Goal: Task Accomplishment & Management: Manage account settings

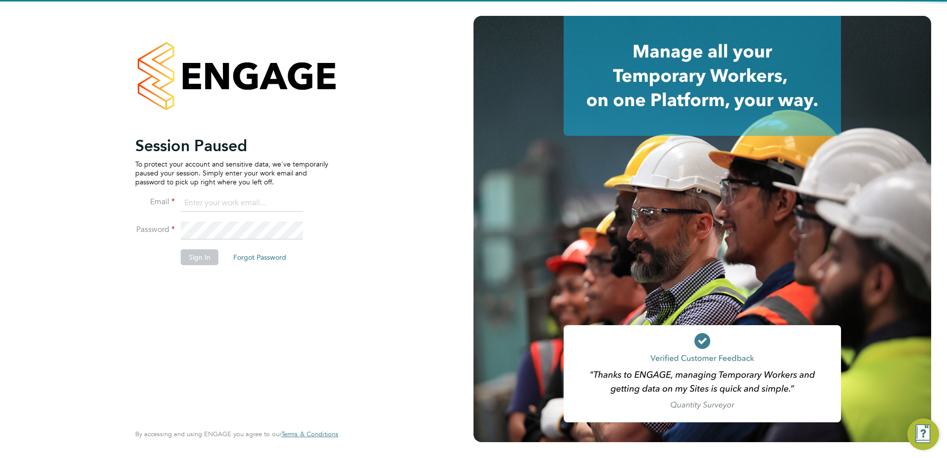
type input "fidel.hill@vistry.co.uk"
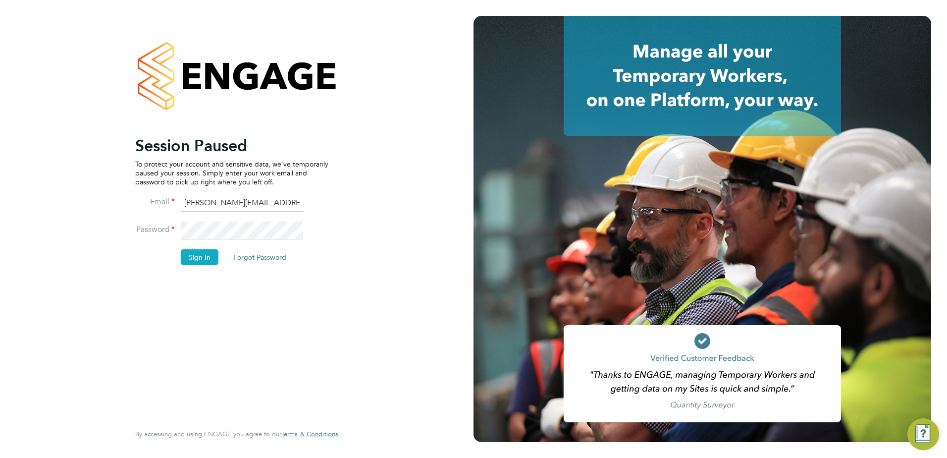
click at [203, 258] on button "Sign In" at bounding box center [200, 257] width 38 height 16
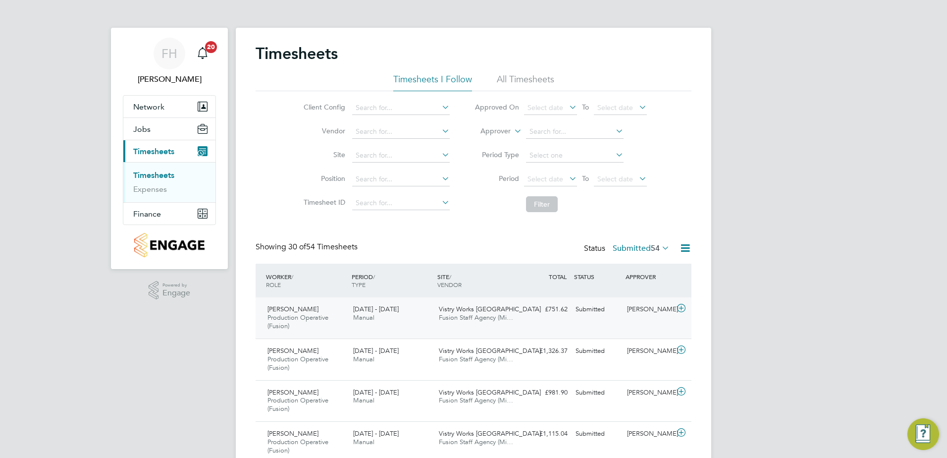
click at [686, 310] on icon at bounding box center [681, 308] width 12 height 8
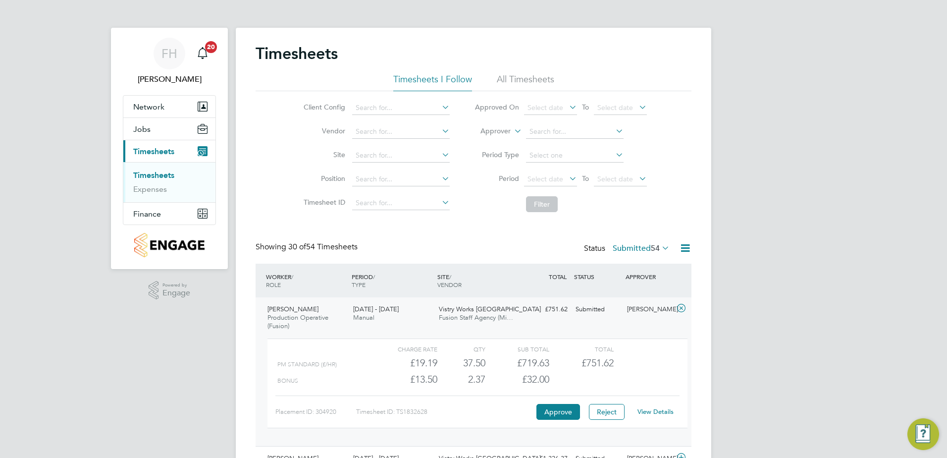
click at [664, 415] on link "View Details" at bounding box center [656, 411] width 36 height 8
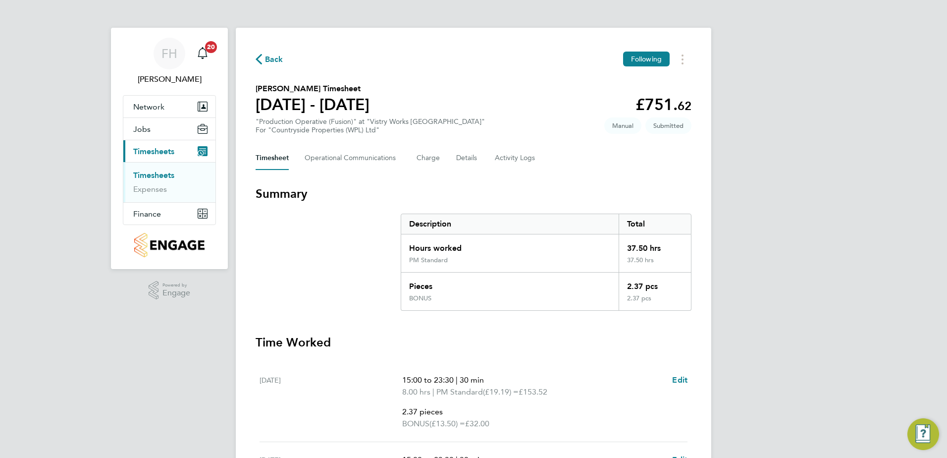
scroll to position [50, 0]
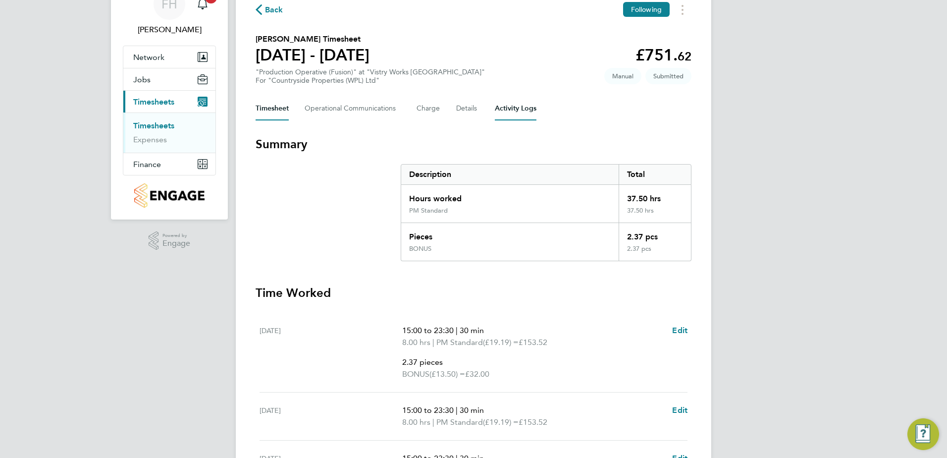
click at [512, 113] on Logs-tab "Activity Logs" at bounding box center [516, 109] width 42 height 24
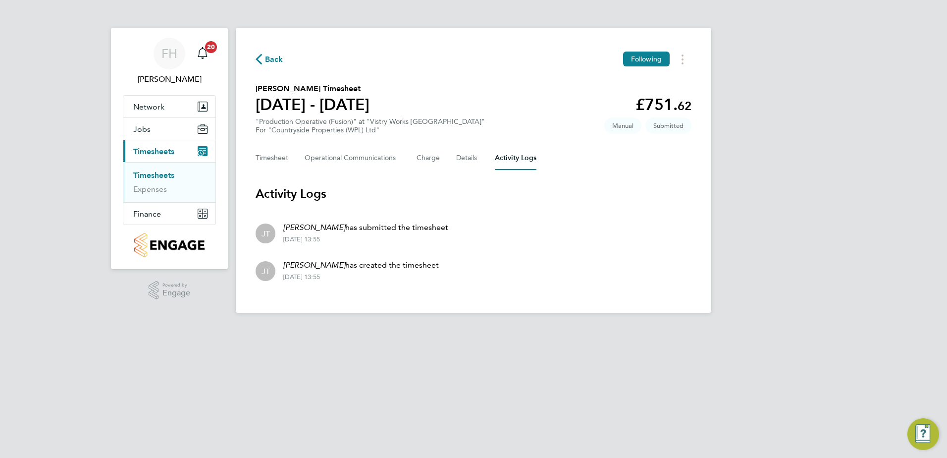
click at [268, 64] on span "Back" at bounding box center [274, 60] width 18 height 12
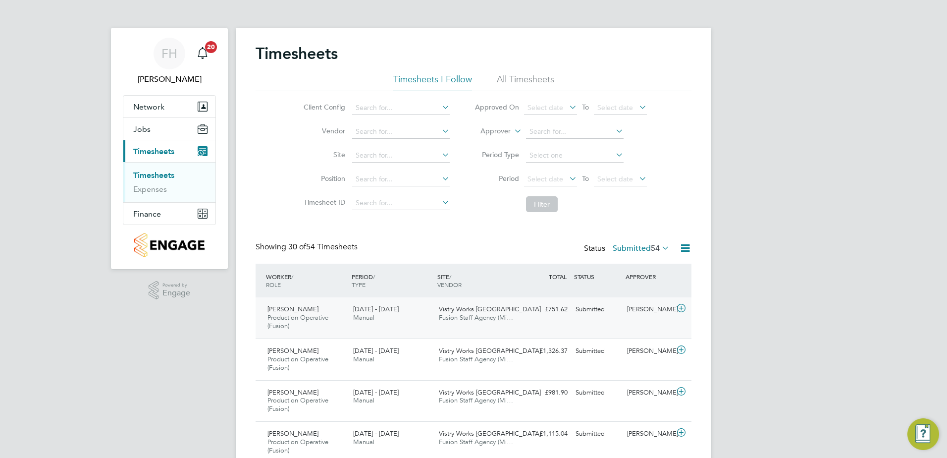
click at [682, 307] on icon at bounding box center [681, 308] width 12 height 8
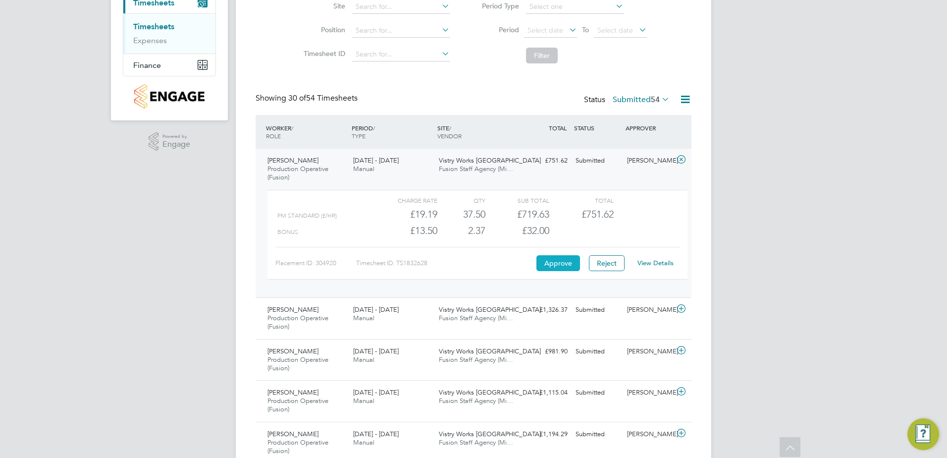
click at [561, 263] on button "Approve" at bounding box center [558, 263] width 44 height 16
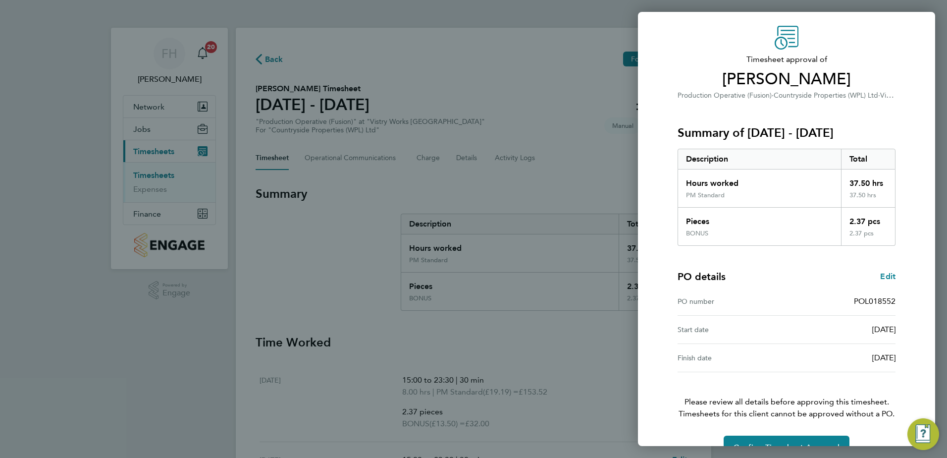
scroll to position [55, 0]
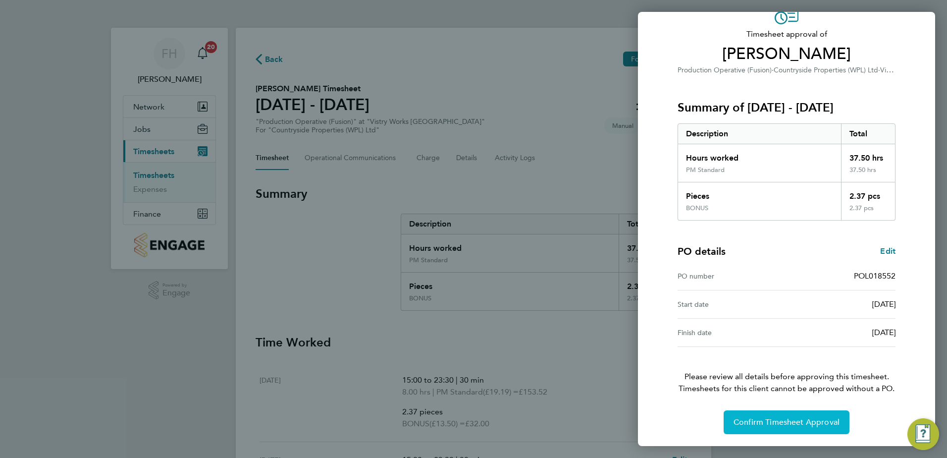
click at [815, 426] on span "Confirm Timesheet Approval" at bounding box center [787, 422] width 106 height 10
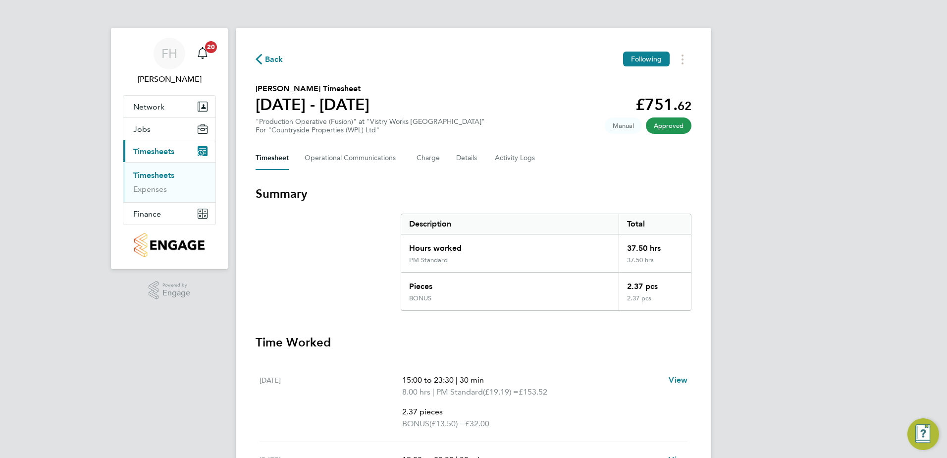
click at [267, 60] on span "Back" at bounding box center [274, 60] width 18 height 12
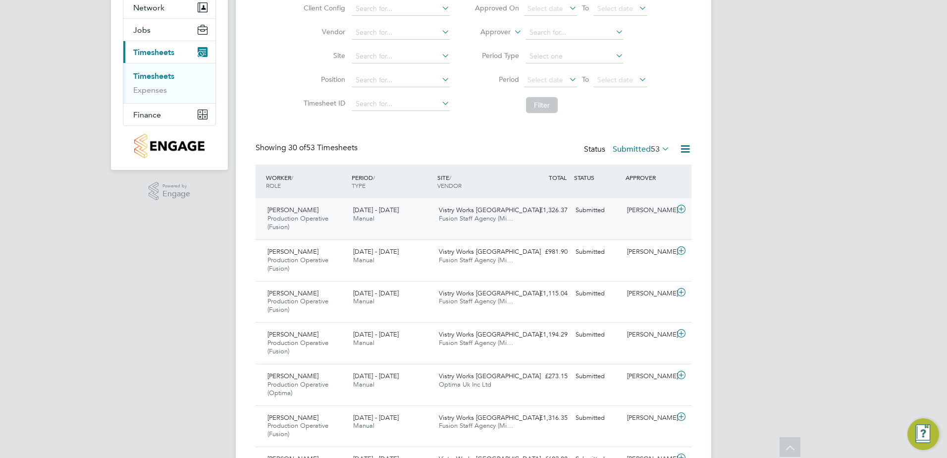
click at [683, 206] on icon at bounding box center [681, 209] width 12 height 8
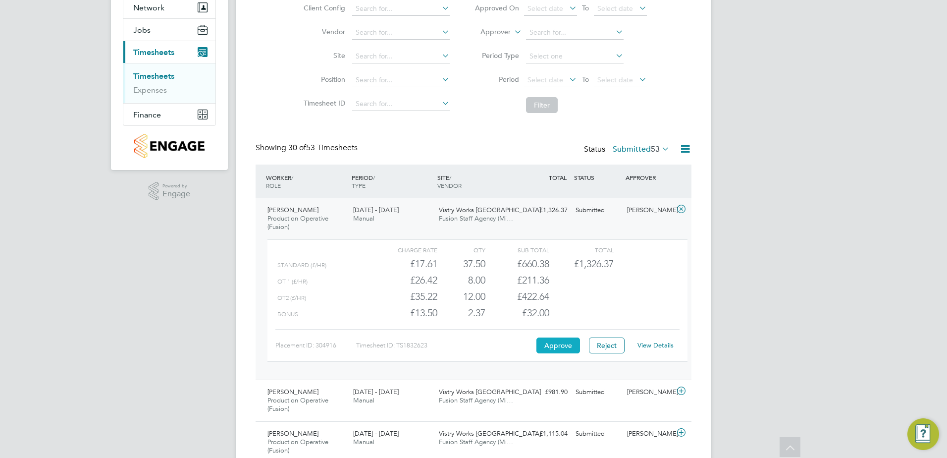
click at [564, 349] on button "Approve" at bounding box center [558, 345] width 44 height 16
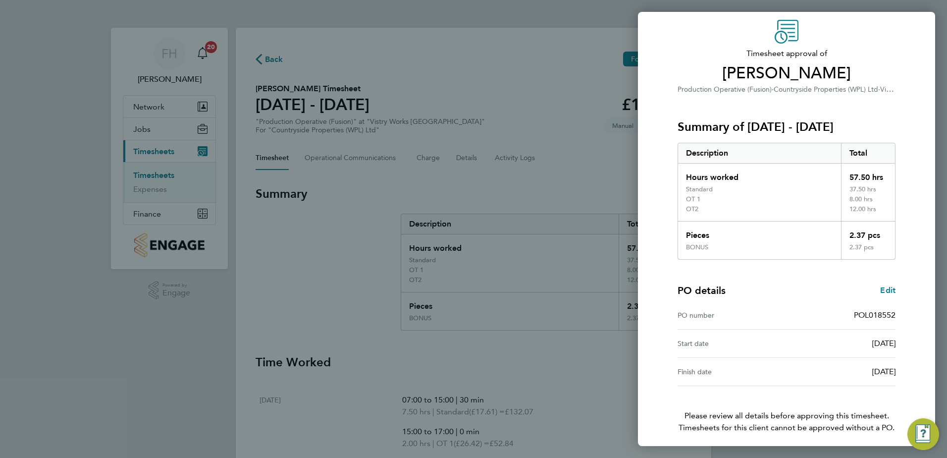
scroll to position [75, 0]
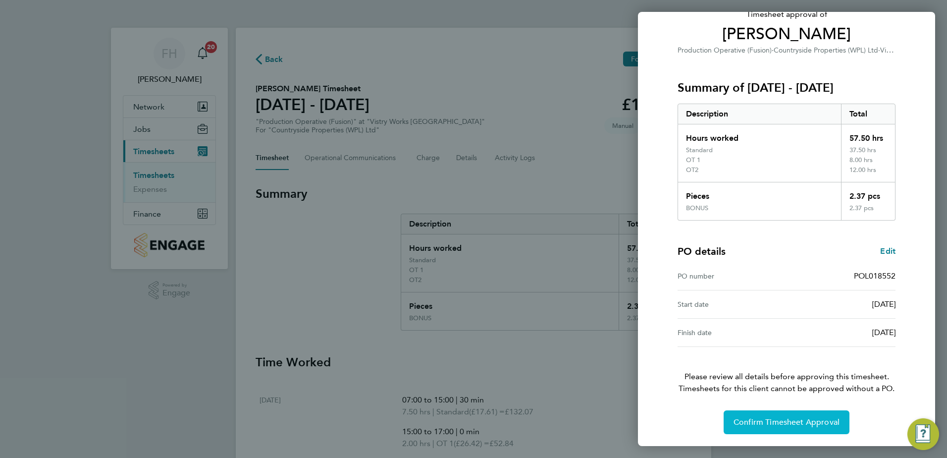
click at [828, 427] on button "Confirm Timesheet Approval" at bounding box center [787, 422] width 126 height 24
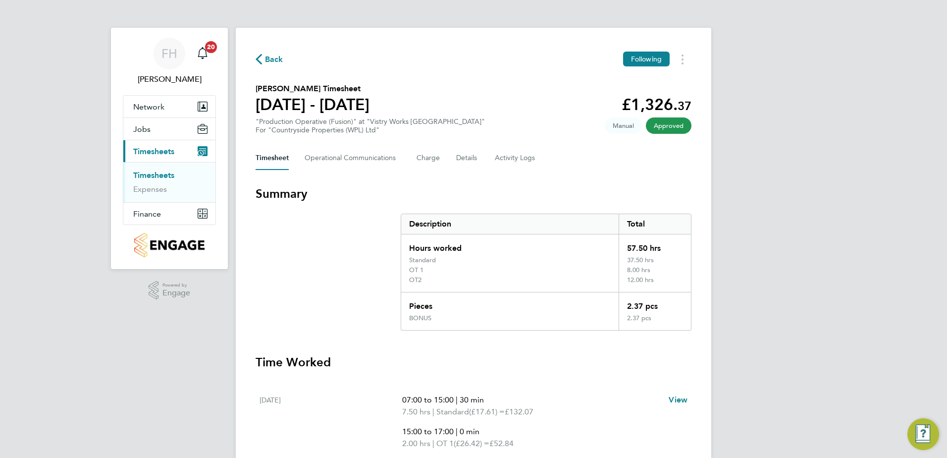
click at [268, 58] on span "Back" at bounding box center [274, 60] width 18 height 12
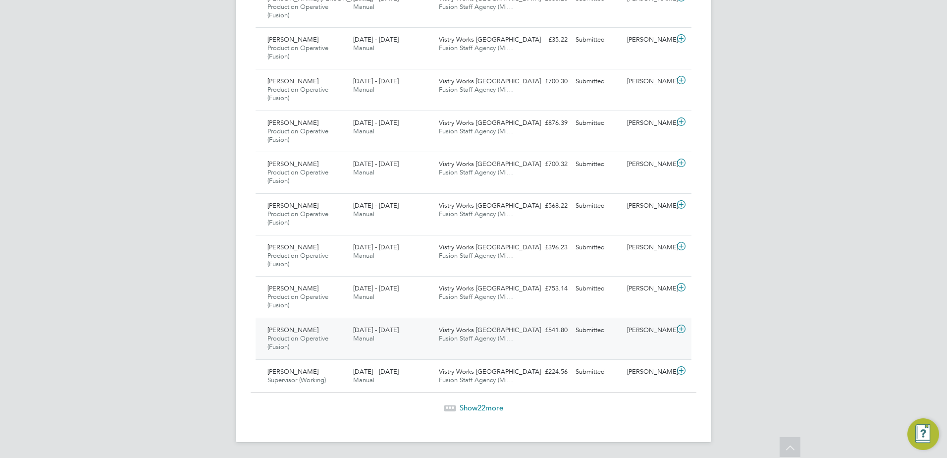
click at [682, 330] on icon at bounding box center [681, 329] width 12 height 8
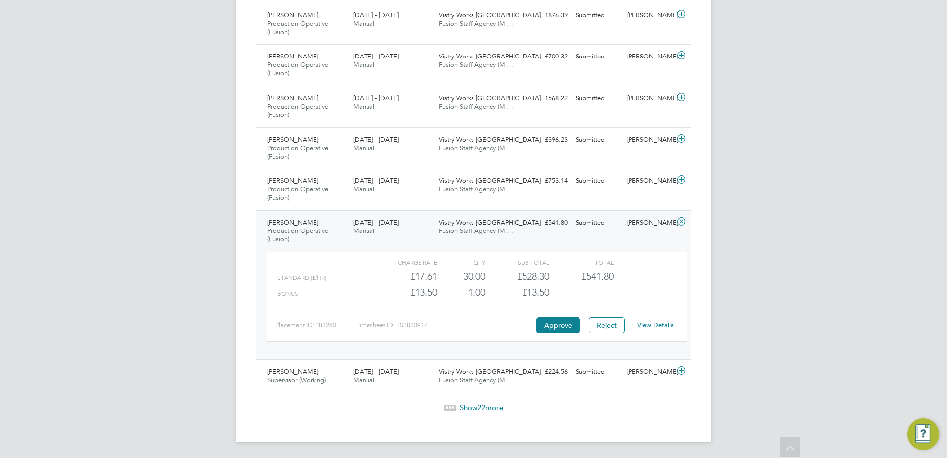
click at [682, 218] on icon at bounding box center [681, 221] width 12 height 8
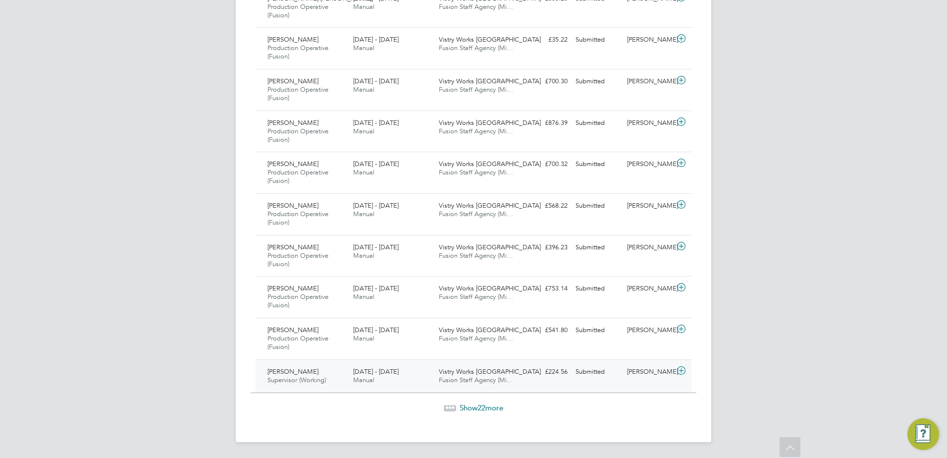
click at [685, 369] on icon at bounding box center [681, 371] width 12 height 8
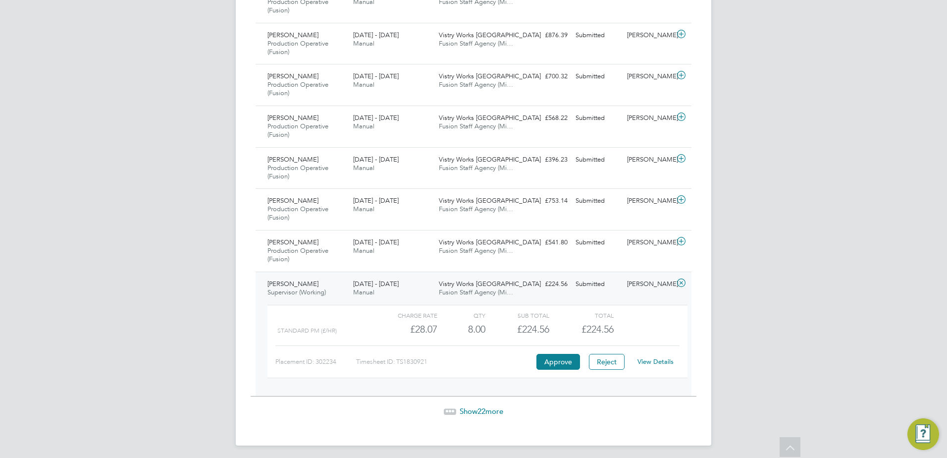
scroll to position [1223, 0]
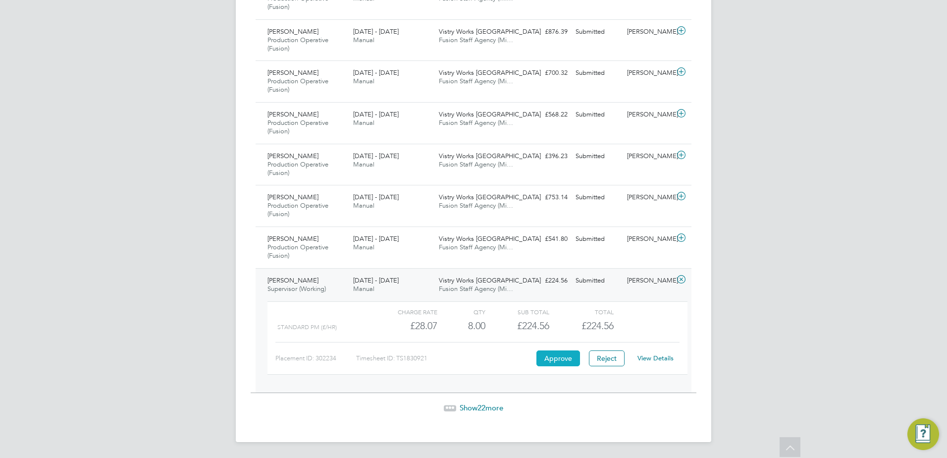
click at [567, 356] on button "Approve" at bounding box center [558, 358] width 44 height 16
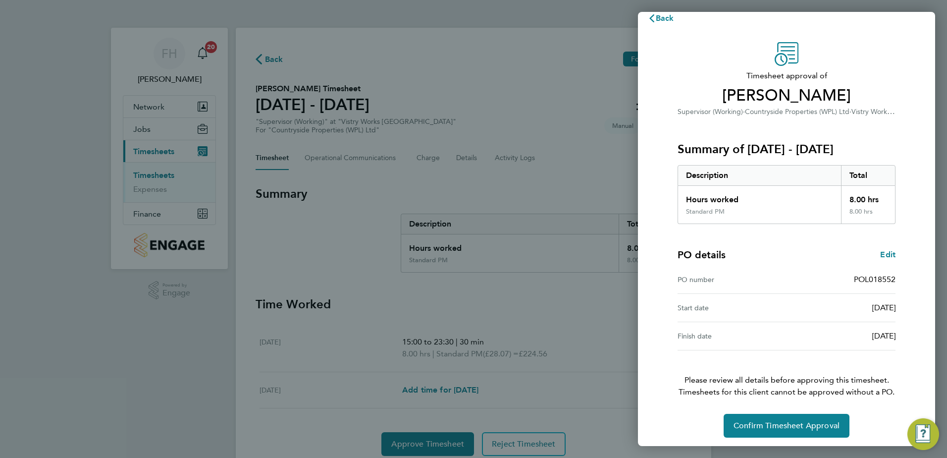
scroll to position [17, 0]
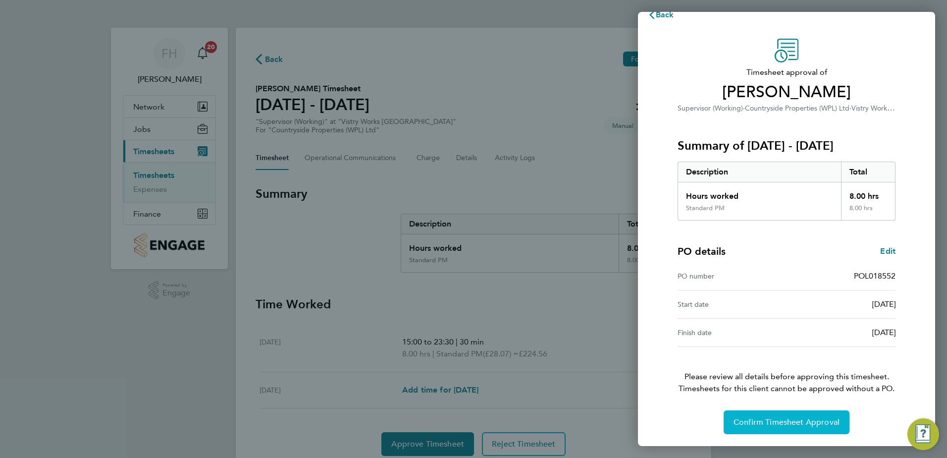
click at [796, 419] on span "Confirm Timesheet Approval" at bounding box center [787, 422] width 106 height 10
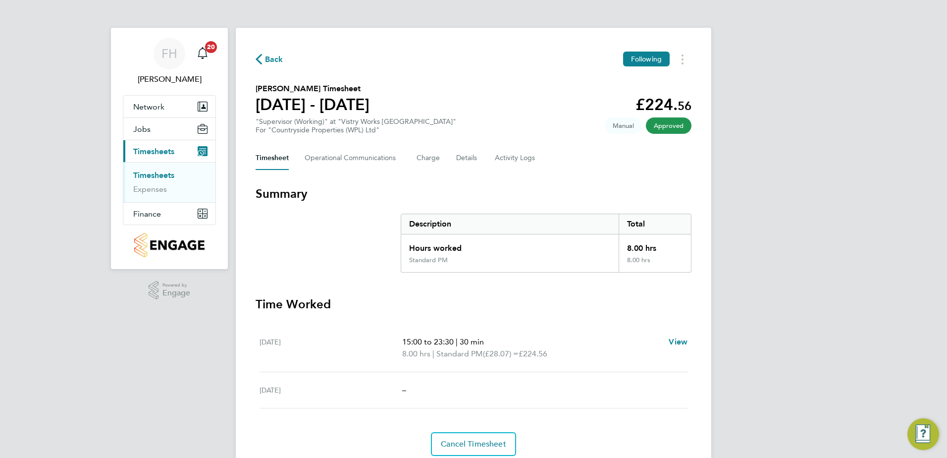
click at [276, 62] on span "Back" at bounding box center [274, 60] width 18 height 12
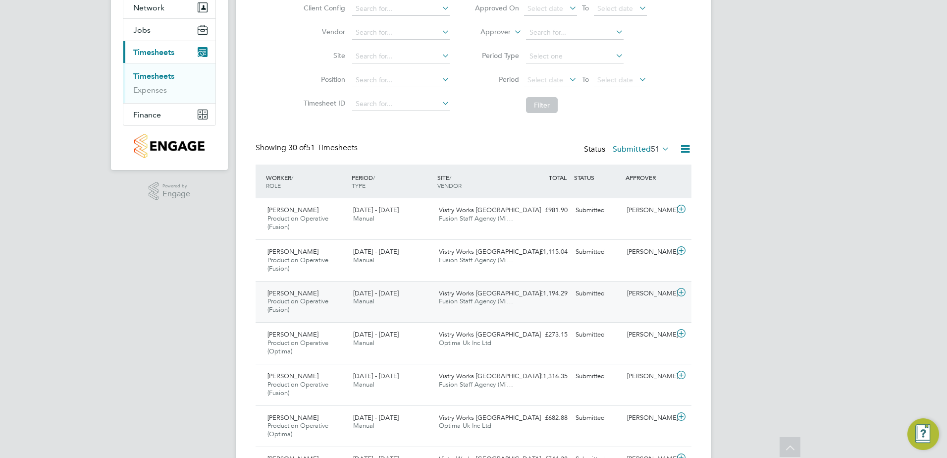
click at [679, 292] on icon at bounding box center [681, 292] width 12 height 8
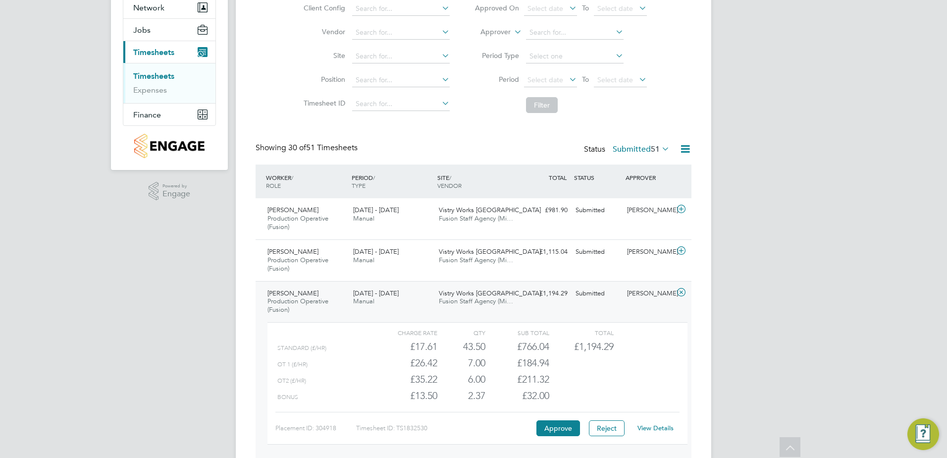
click at [659, 384] on div "OT2 (£/HR) £35.22 6 6.00 6 £211.32" at bounding box center [478, 379] width 420 height 16
click at [643, 427] on link "View Details" at bounding box center [656, 428] width 36 height 8
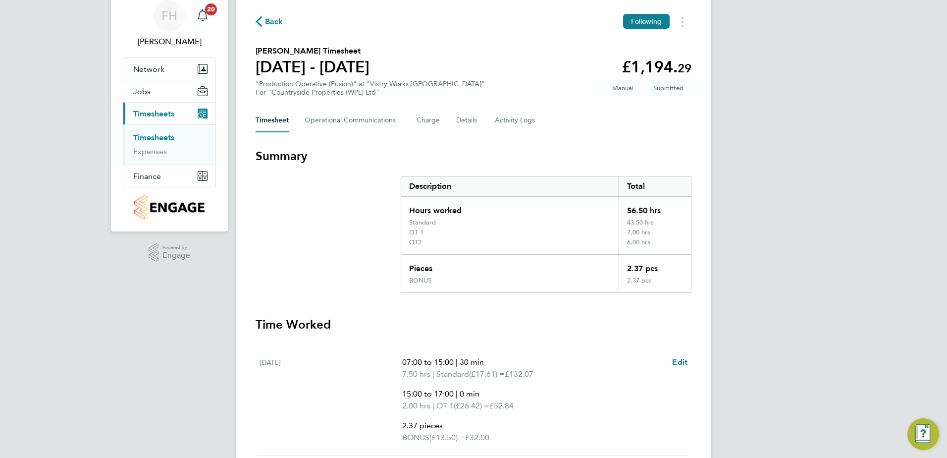
scroll to position [99, 0]
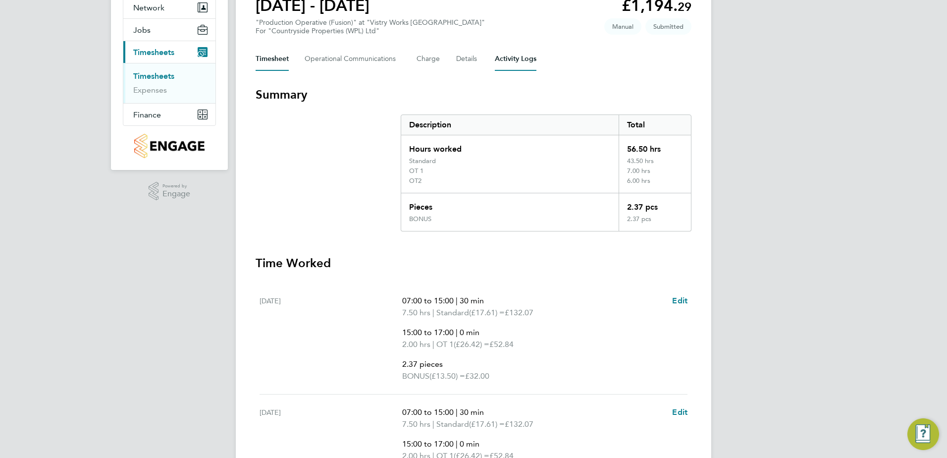
click at [517, 60] on Logs-tab "Activity Logs" at bounding box center [516, 59] width 42 height 24
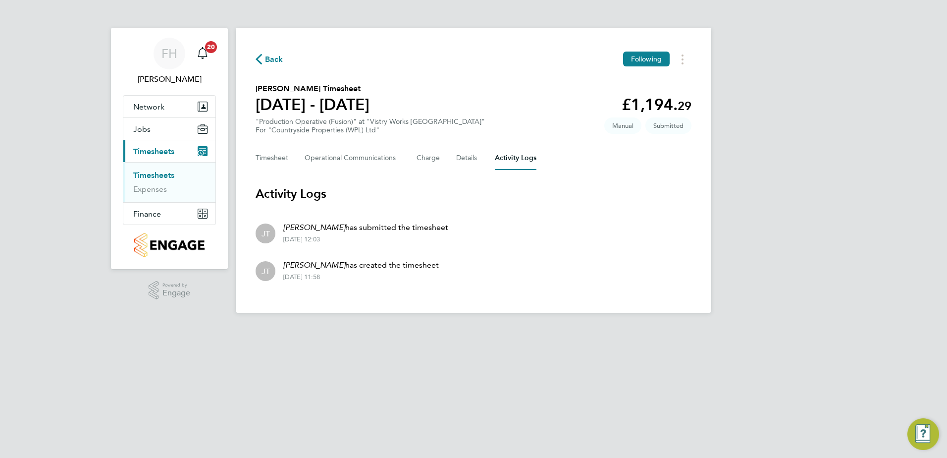
click at [273, 58] on span "Back" at bounding box center [274, 60] width 18 height 12
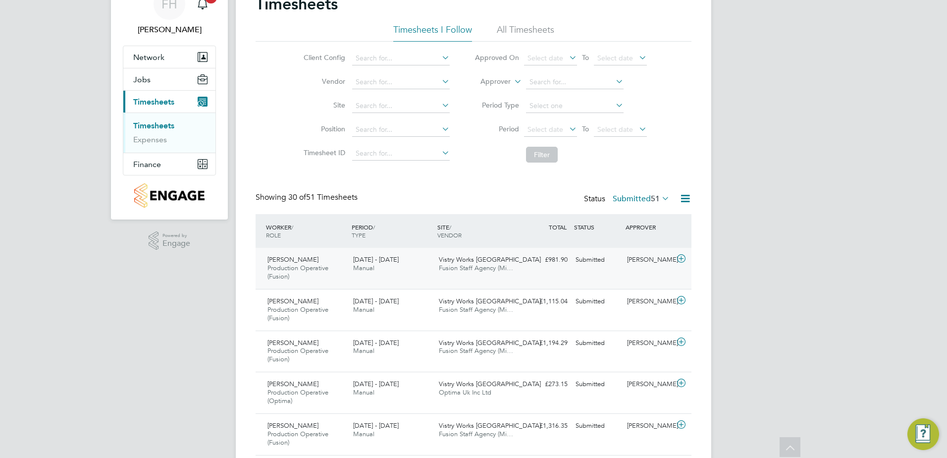
click at [685, 257] on icon at bounding box center [681, 259] width 12 height 8
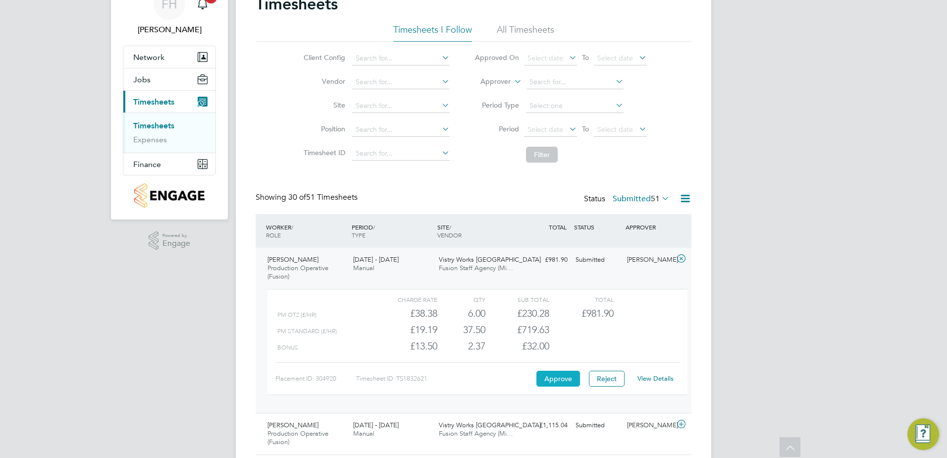
click at [557, 378] on button "Approve" at bounding box center [558, 379] width 44 height 16
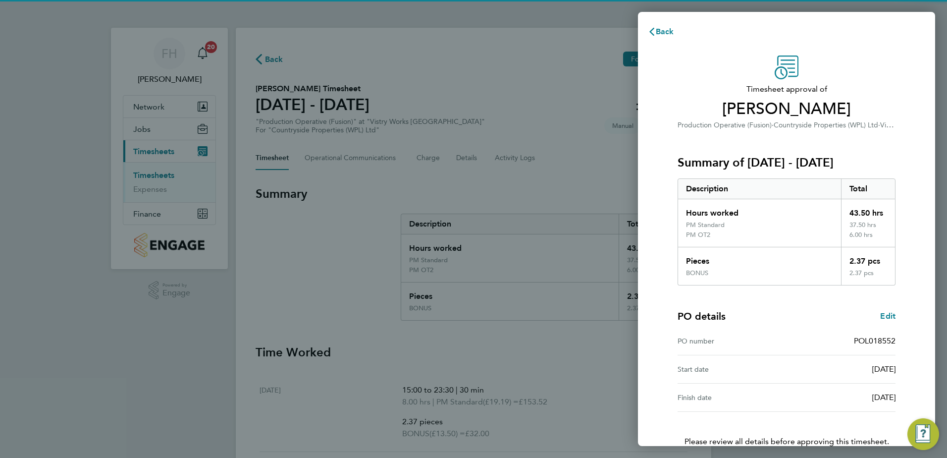
scroll to position [65, 0]
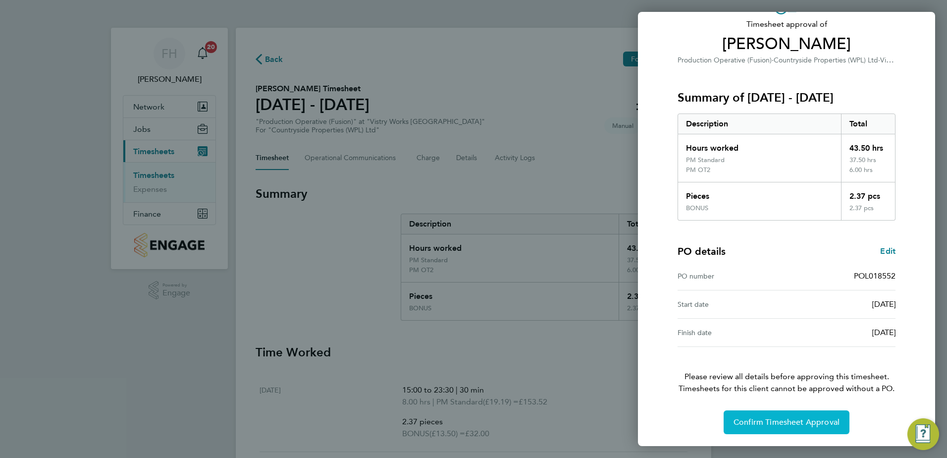
click at [830, 427] on button "Confirm Timesheet Approval" at bounding box center [787, 422] width 126 height 24
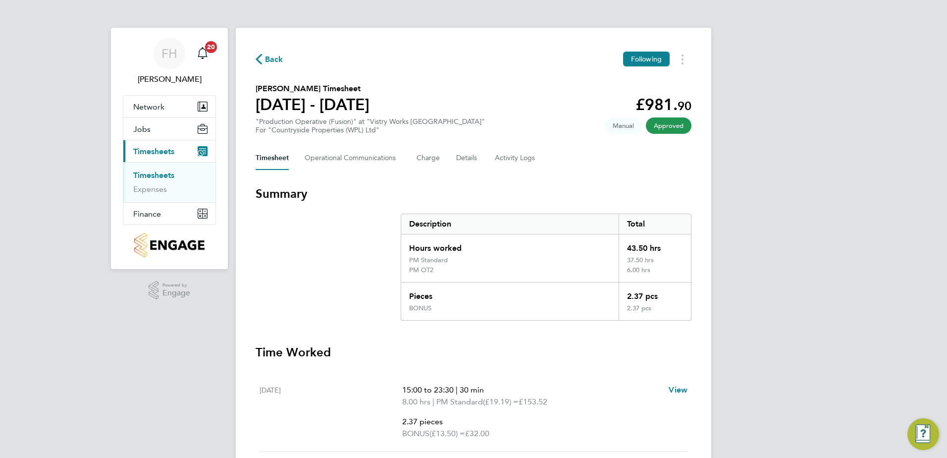
click at [271, 62] on span "Back" at bounding box center [274, 60] width 18 height 12
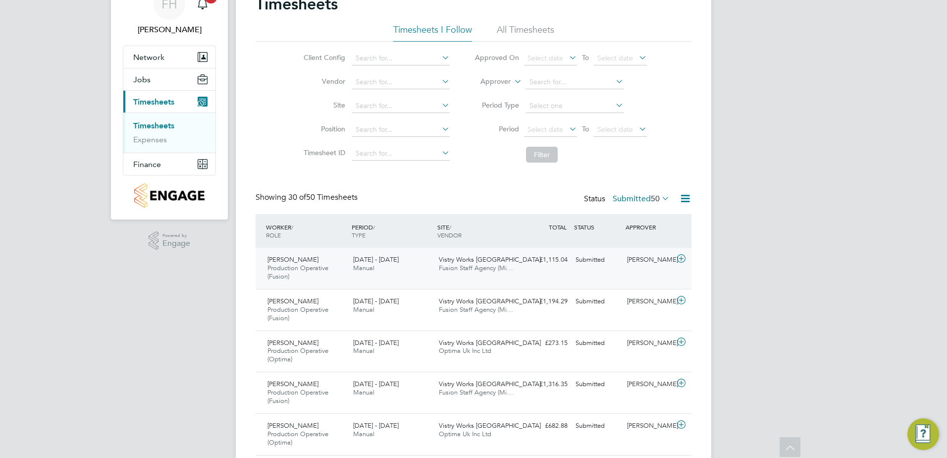
click at [678, 256] on icon at bounding box center [681, 259] width 12 height 8
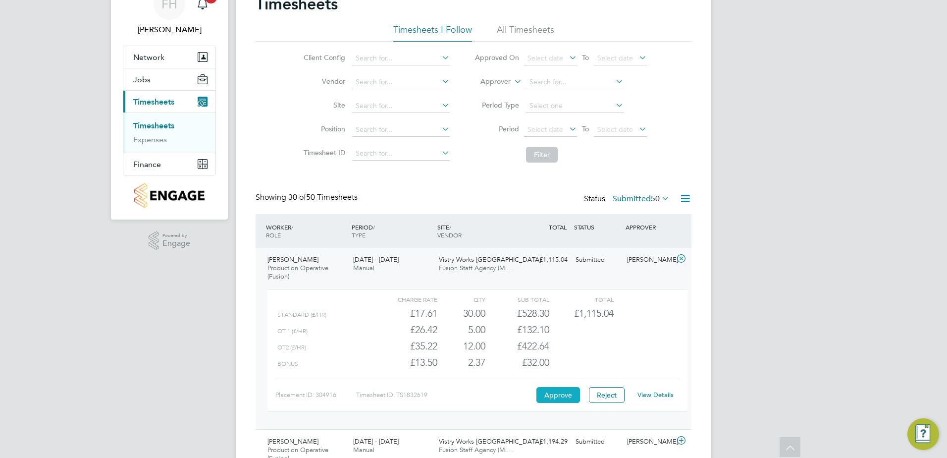
click at [561, 394] on button "Approve" at bounding box center [558, 395] width 44 height 16
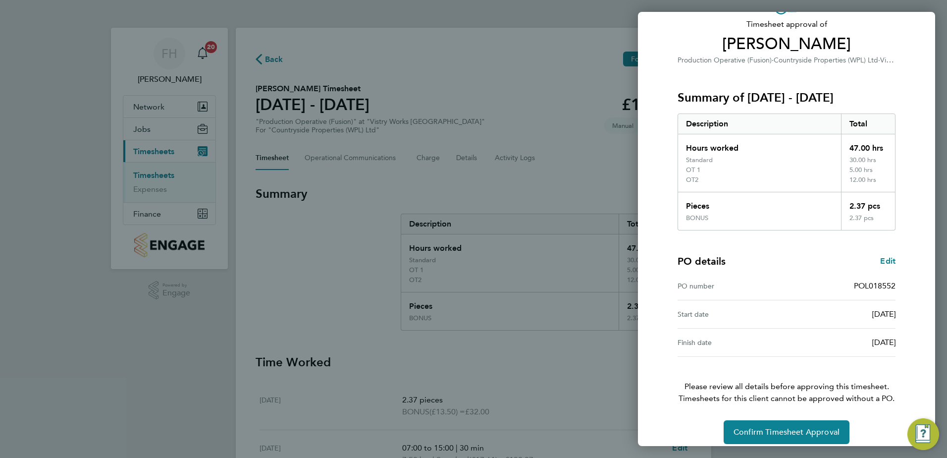
scroll to position [75, 0]
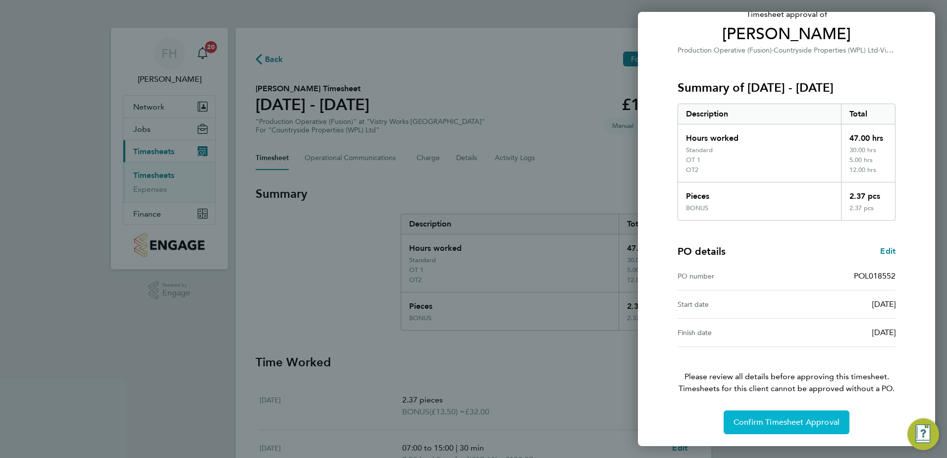
click at [799, 425] on span "Confirm Timesheet Approval" at bounding box center [787, 422] width 106 height 10
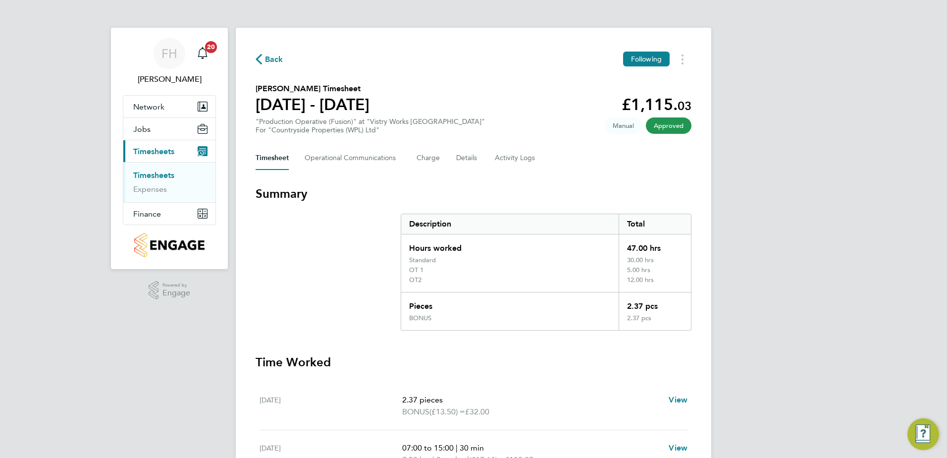
click at [268, 58] on span "Back" at bounding box center [274, 60] width 18 height 12
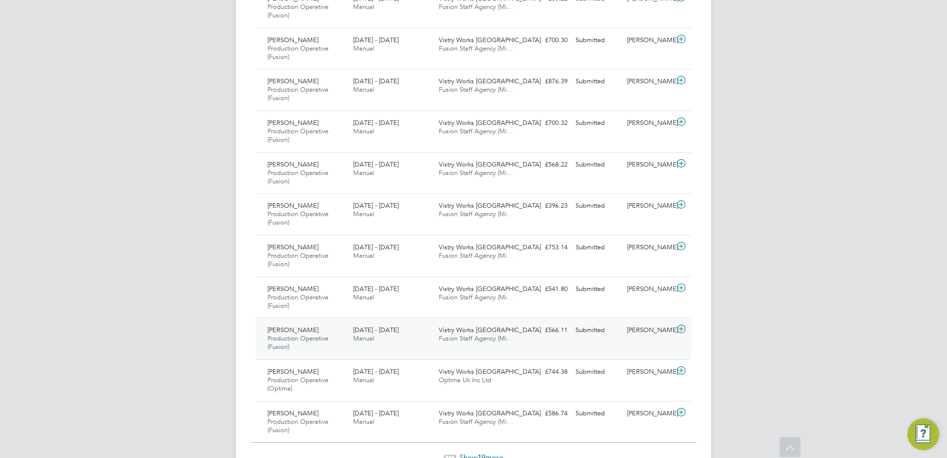
click at [683, 328] on icon at bounding box center [681, 329] width 12 height 8
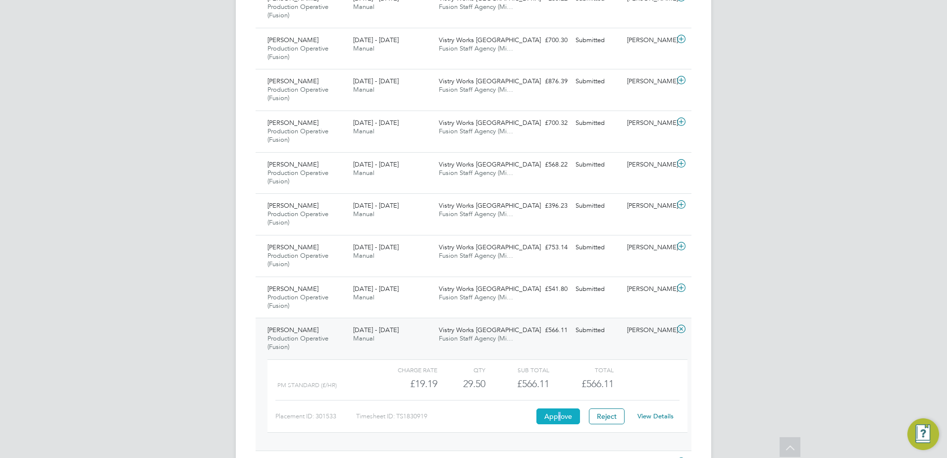
drag, startPoint x: 557, startPoint y: 417, endPoint x: 562, endPoint y: 420, distance: 5.1
click at [562, 420] on button "Approve" at bounding box center [558, 416] width 44 height 16
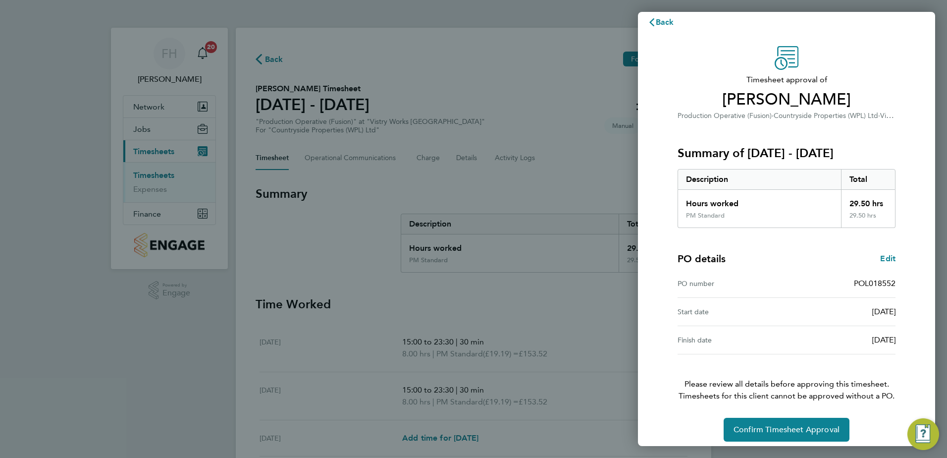
scroll to position [17, 0]
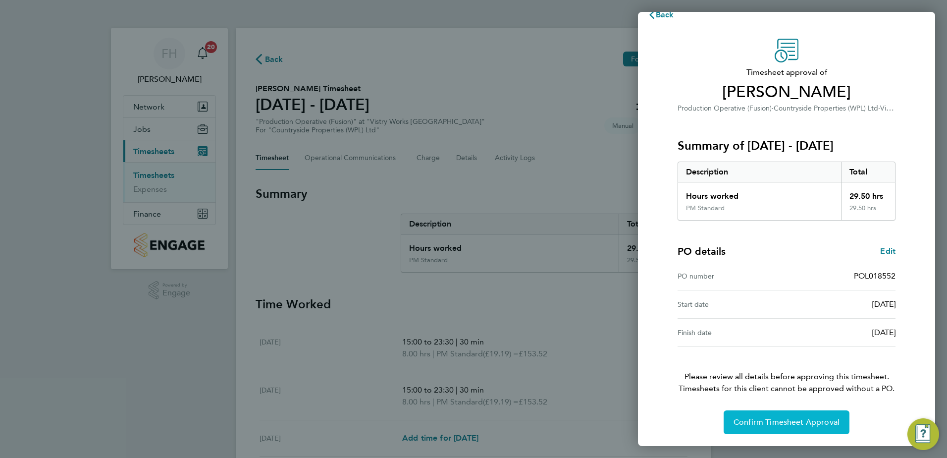
click at [800, 421] on span "Confirm Timesheet Approval" at bounding box center [787, 422] width 106 height 10
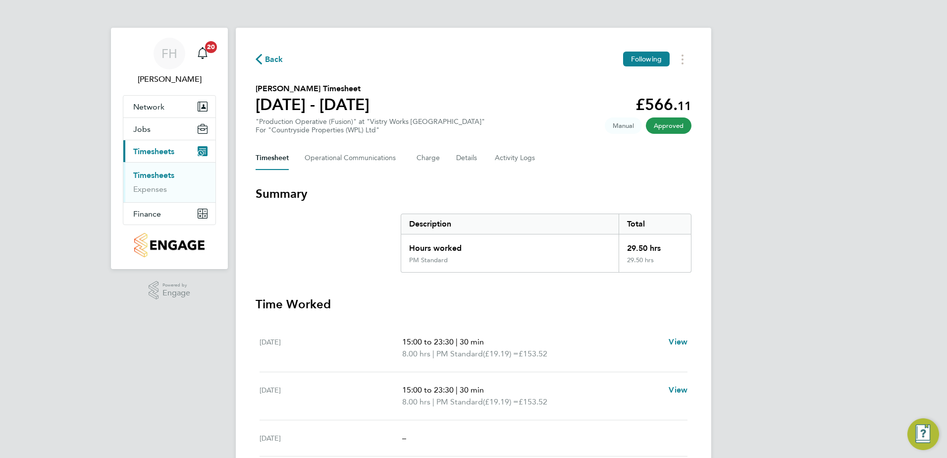
click at [896, 302] on div "FH [PERSON_NAME] Notifications 20 Applications: Network Team Members Sites Work…" at bounding box center [473, 356] width 947 height 712
click at [260, 59] on icon "button" at bounding box center [259, 59] width 6 height 10
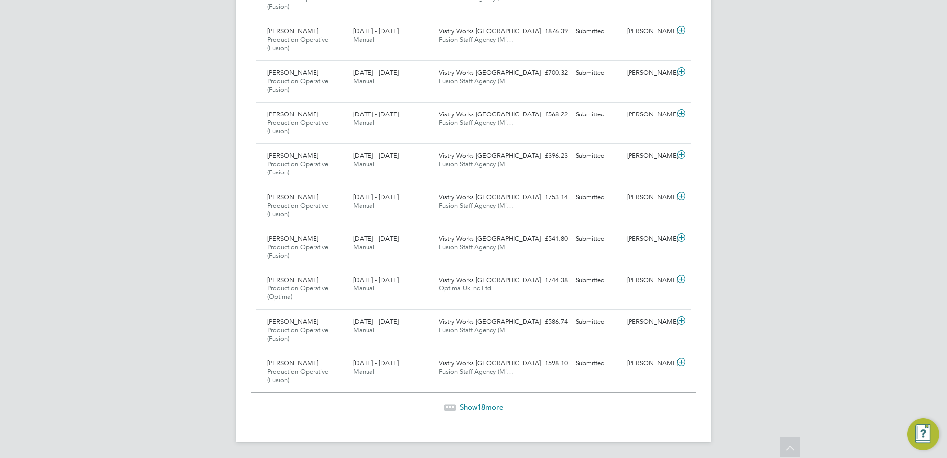
click at [476, 405] on span "Show 18 more" at bounding box center [482, 406] width 44 height 9
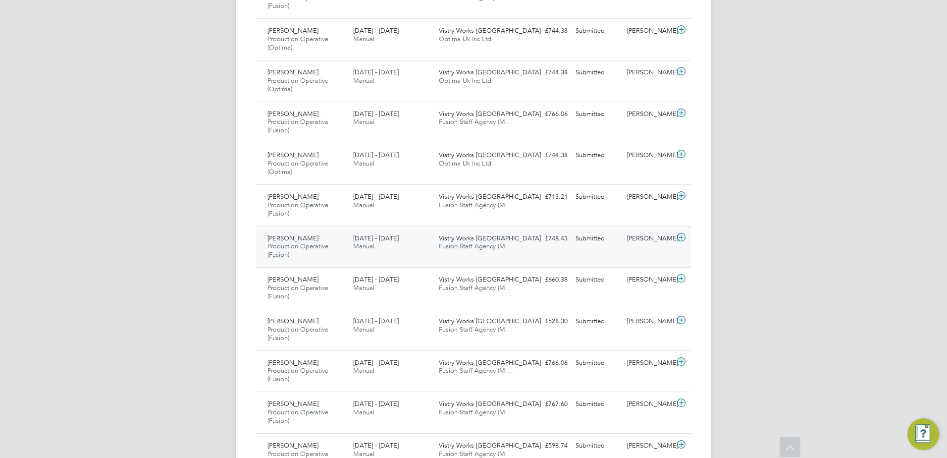
click at [682, 237] on icon at bounding box center [681, 237] width 12 height 8
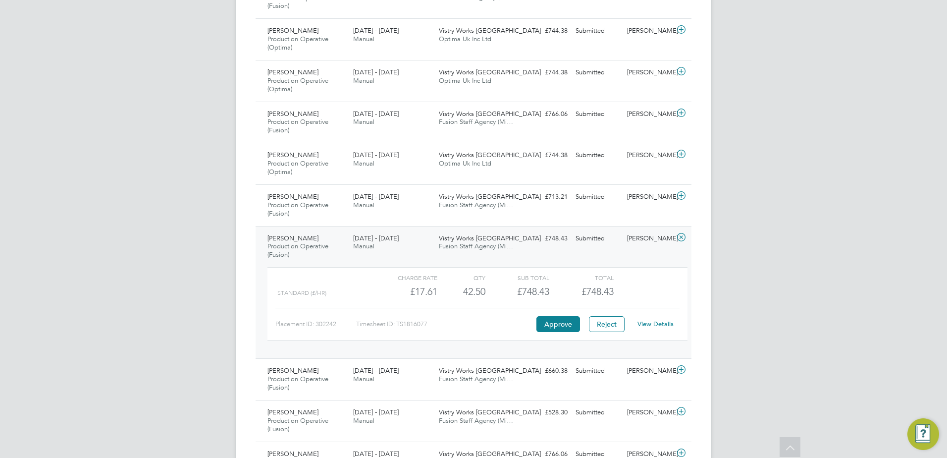
click at [682, 235] on icon at bounding box center [681, 237] width 12 height 8
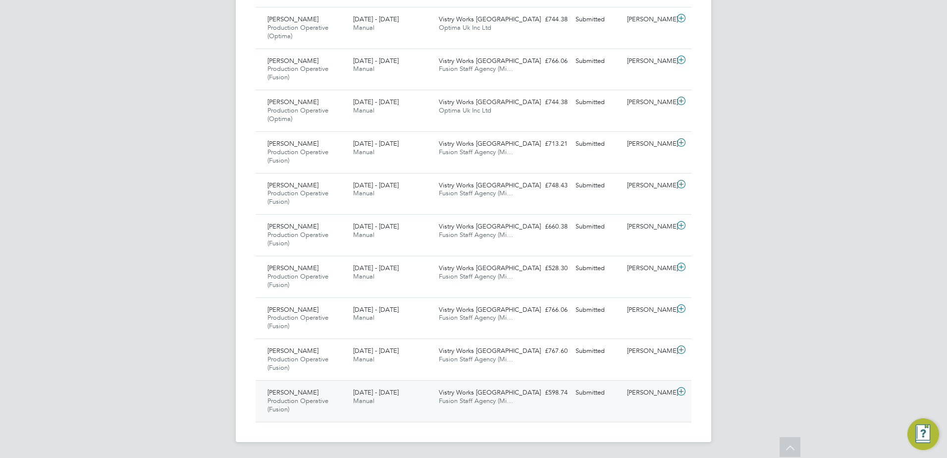
click at [682, 389] on icon at bounding box center [681, 391] width 12 height 8
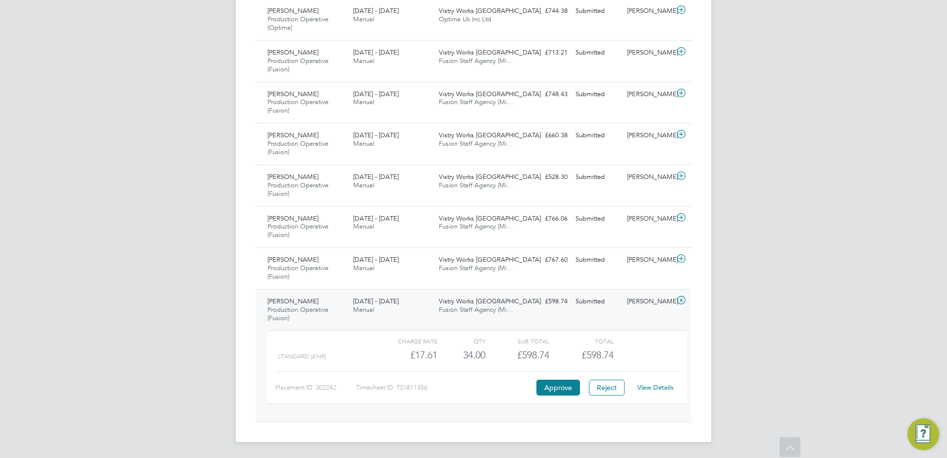
click at [680, 299] on icon at bounding box center [681, 300] width 12 height 8
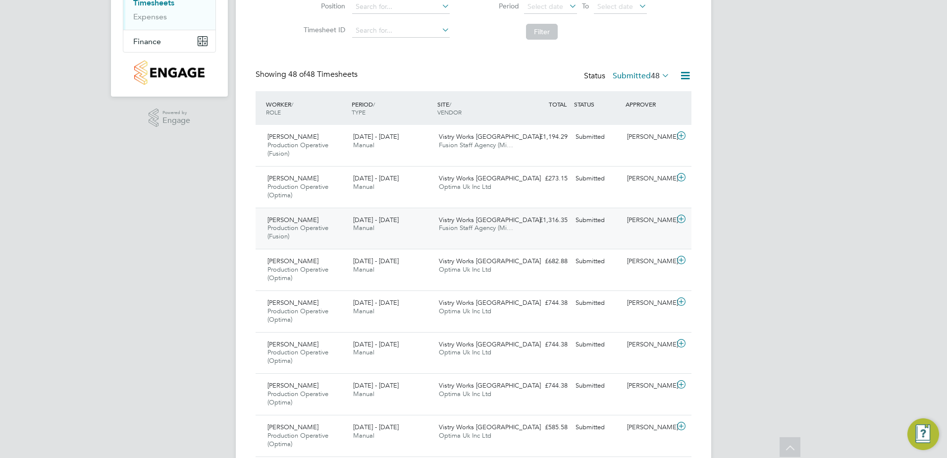
click at [682, 218] on icon at bounding box center [681, 219] width 12 height 8
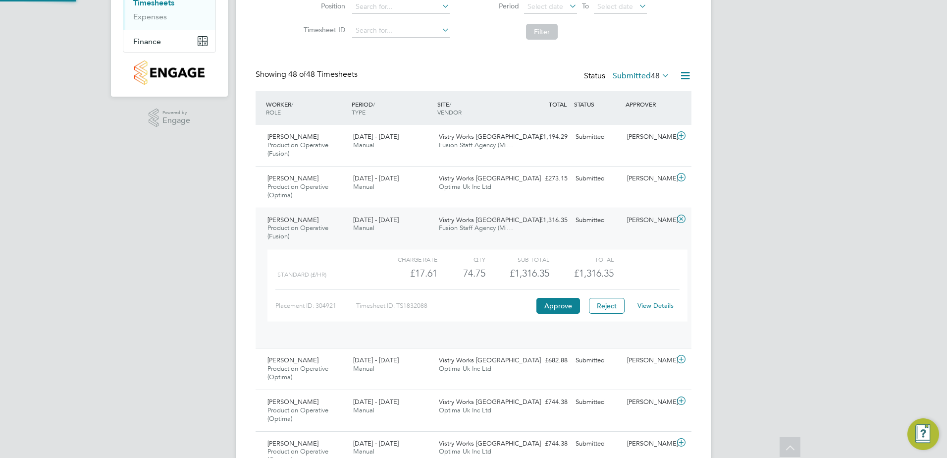
scroll to position [17, 97]
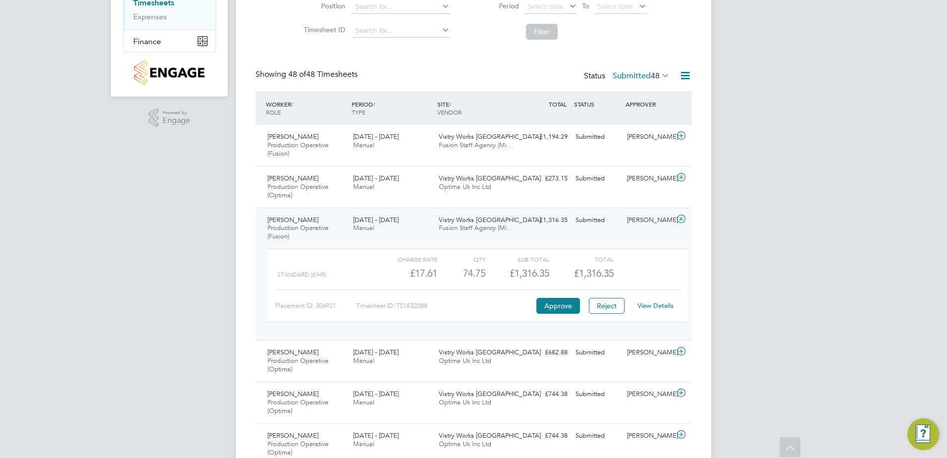
click at [681, 217] on icon at bounding box center [681, 219] width 12 height 8
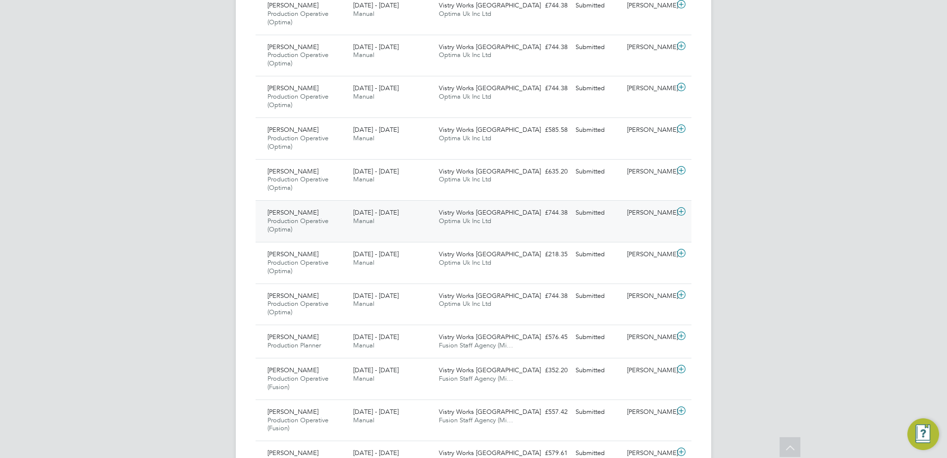
scroll to position [519, 0]
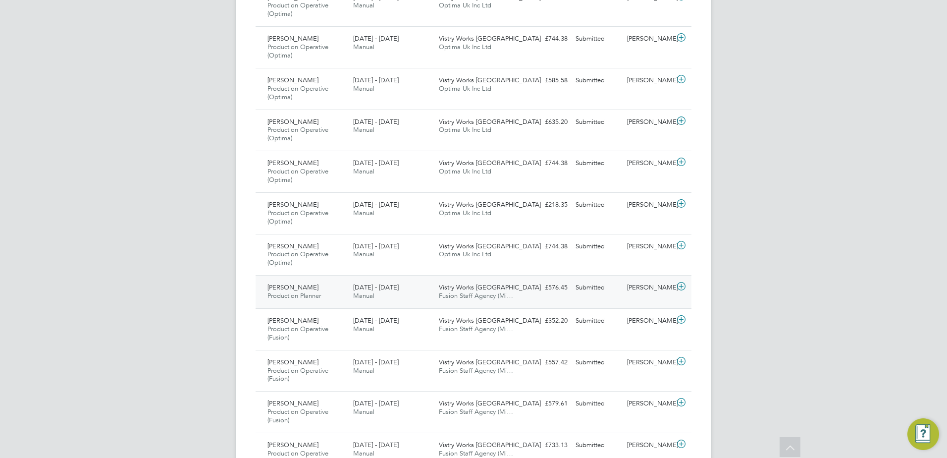
click at [679, 287] on icon at bounding box center [681, 286] width 12 height 8
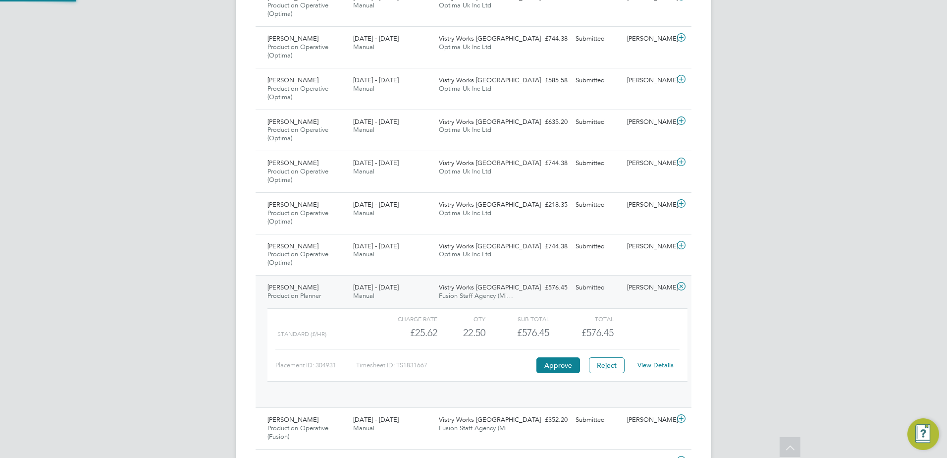
scroll to position [17, 97]
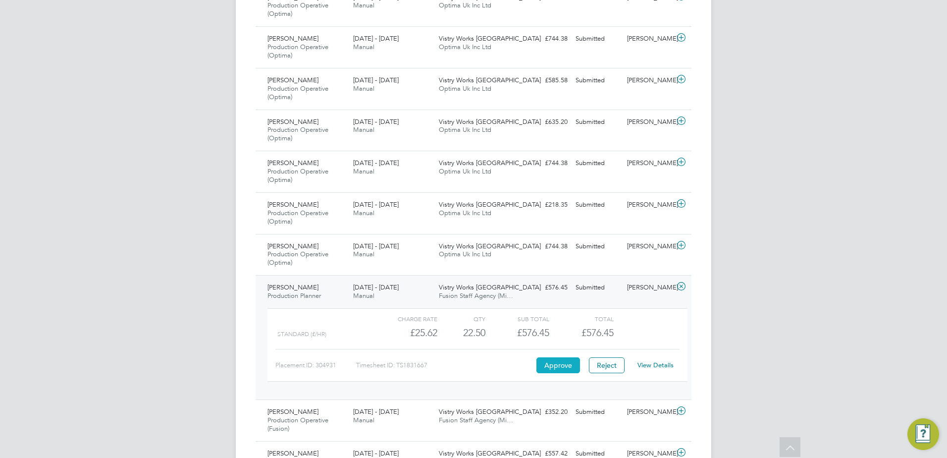
click at [567, 362] on button "Approve" at bounding box center [558, 365] width 44 height 16
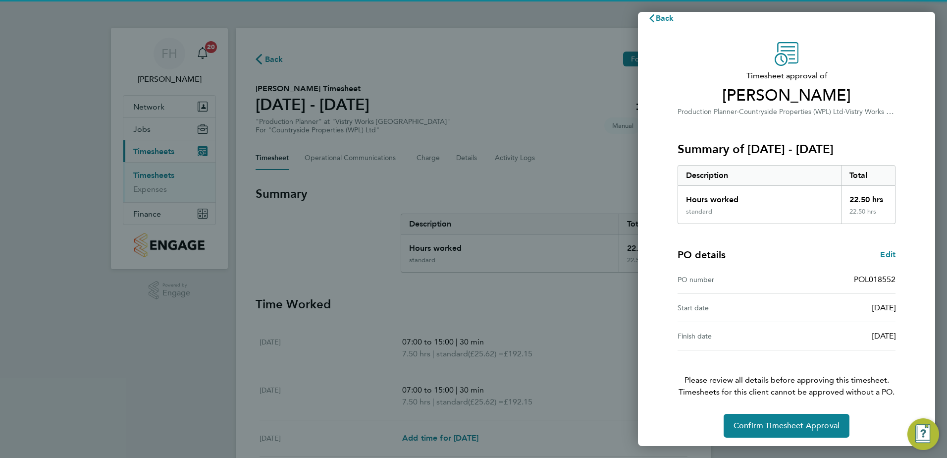
scroll to position [17, 0]
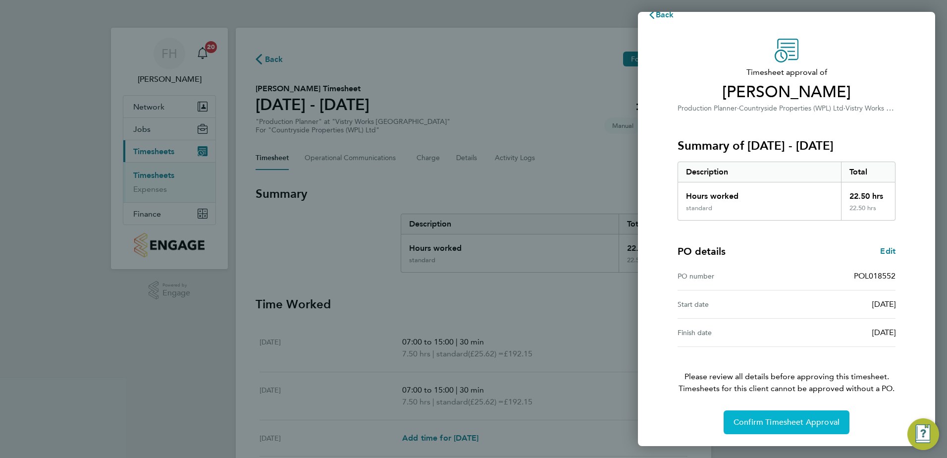
click at [807, 425] on span "Confirm Timesheet Approval" at bounding box center [787, 422] width 106 height 10
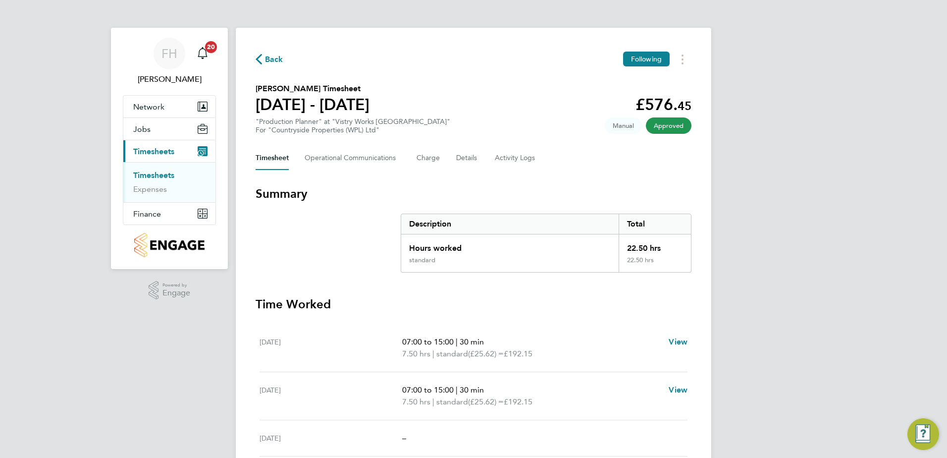
click at [263, 56] on span "Back" at bounding box center [270, 58] width 28 height 9
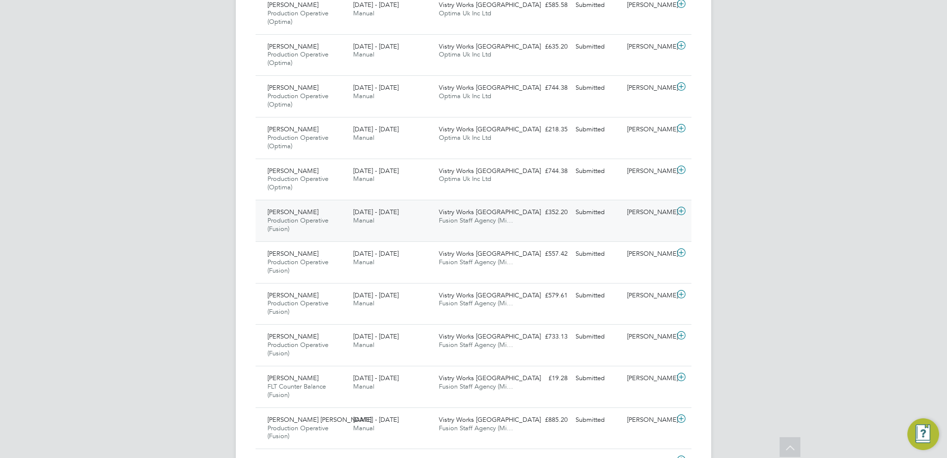
click at [681, 212] on icon at bounding box center [681, 211] width 12 height 8
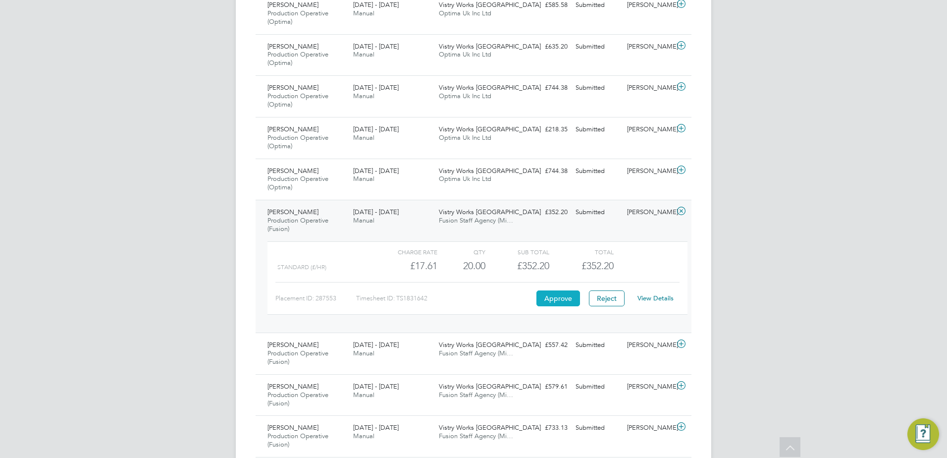
click at [550, 299] on button "Approve" at bounding box center [558, 298] width 44 height 16
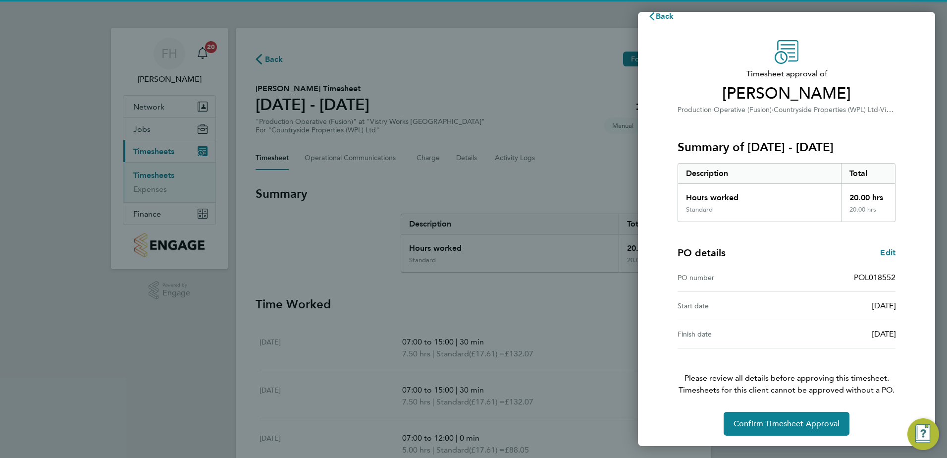
scroll to position [17, 0]
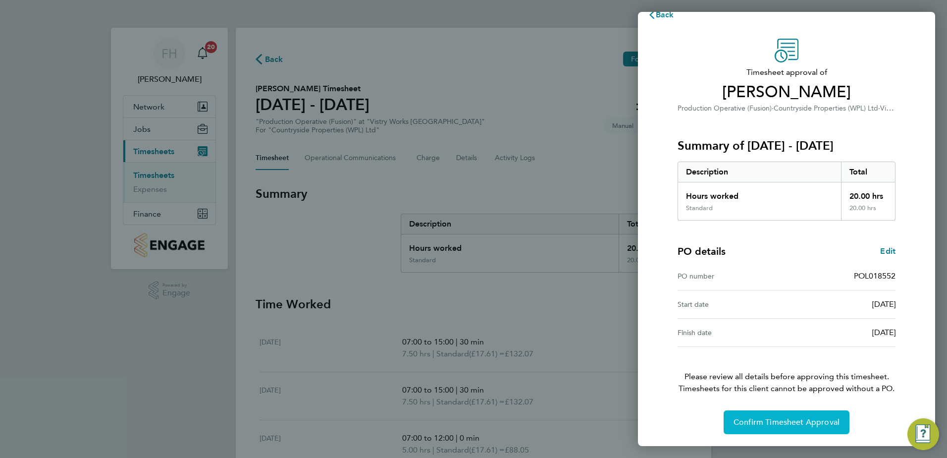
click at [806, 421] on span "Confirm Timesheet Approval" at bounding box center [787, 422] width 106 height 10
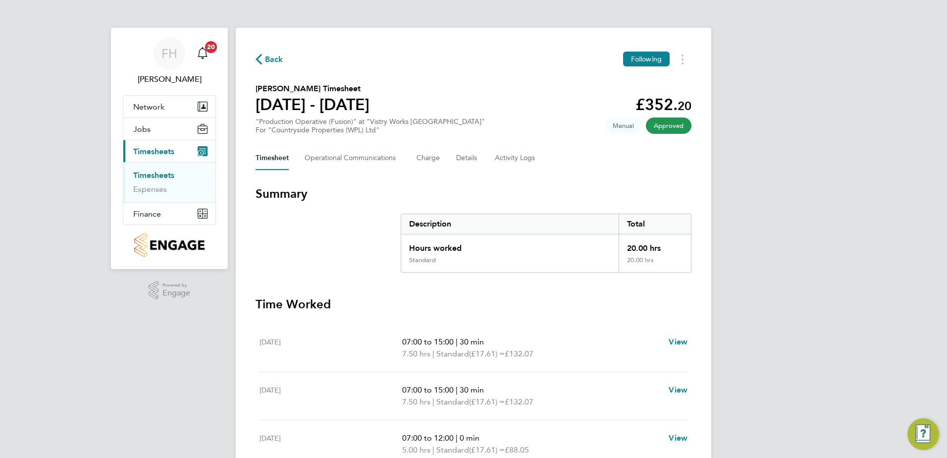
click at [271, 62] on span "Back" at bounding box center [274, 60] width 18 height 12
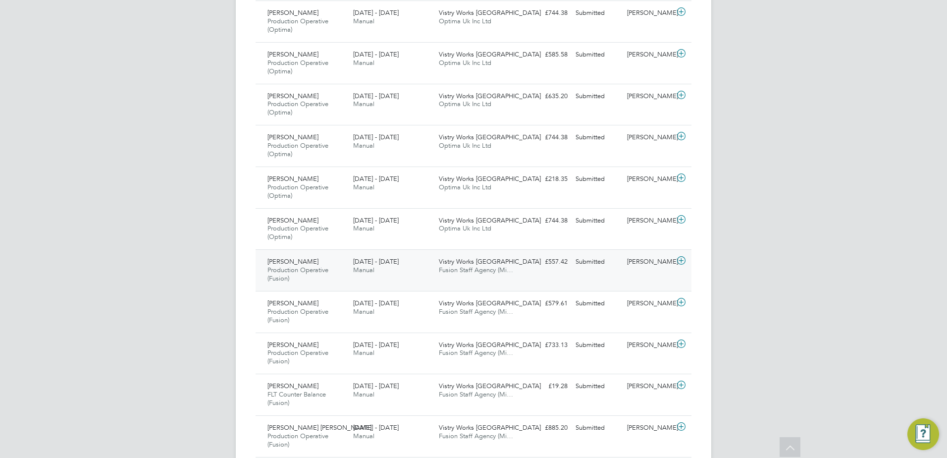
click at [681, 260] on icon at bounding box center [681, 261] width 12 height 8
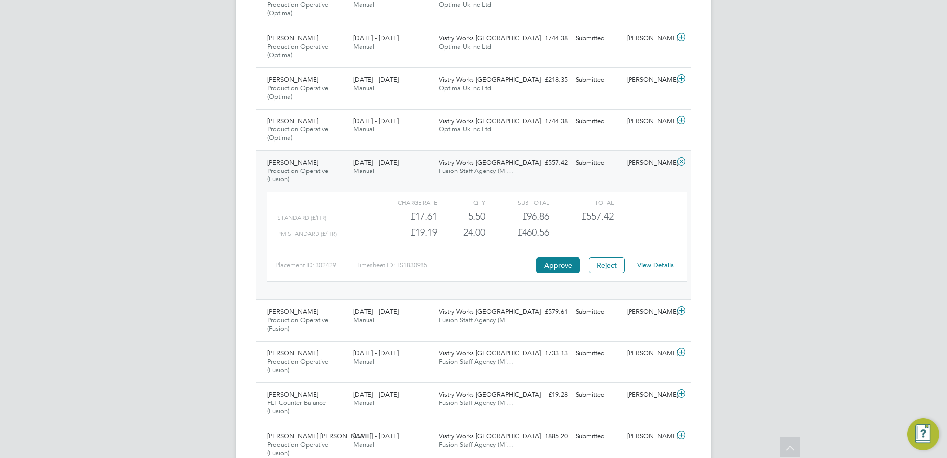
click at [659, 263] on link "View Details" at bounding box center [656, 265] width 36 height 8
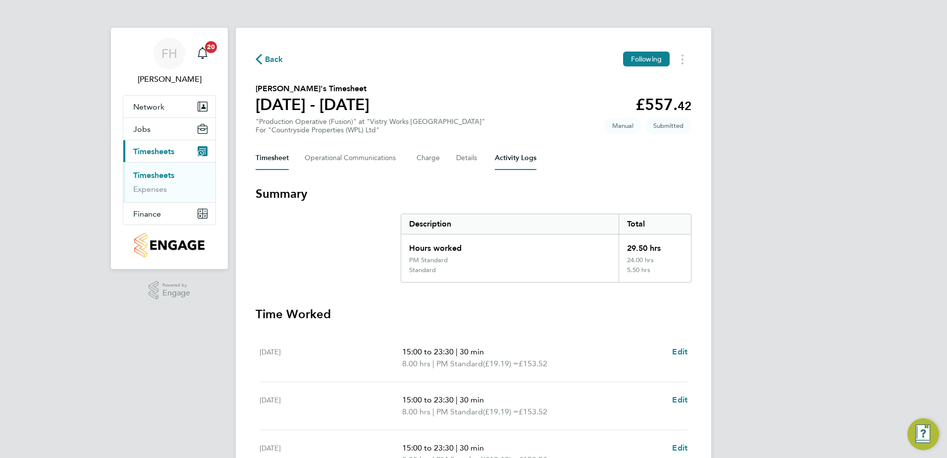
click at [524, 154] on Logs-tab "Activity Logs" at bounding box center [516, 158] width 42 height 24
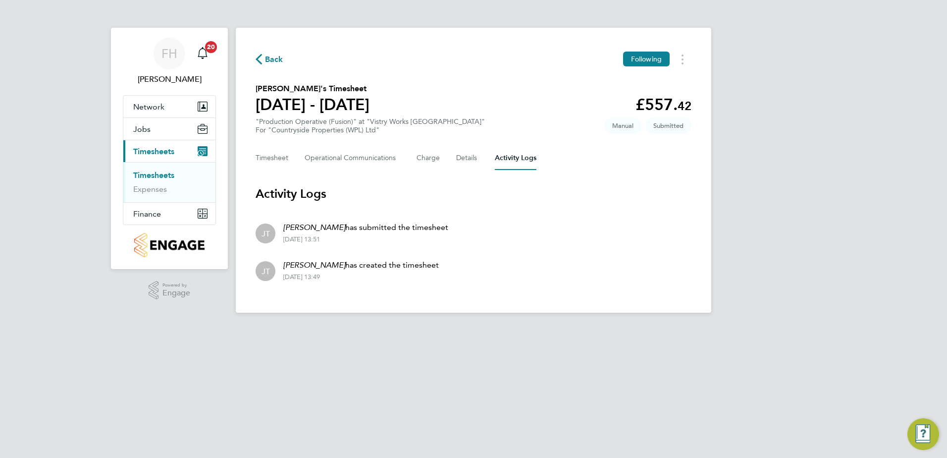
click at [265, 61] on span "Back" at bounding box center [274, 60] width 18 height 12
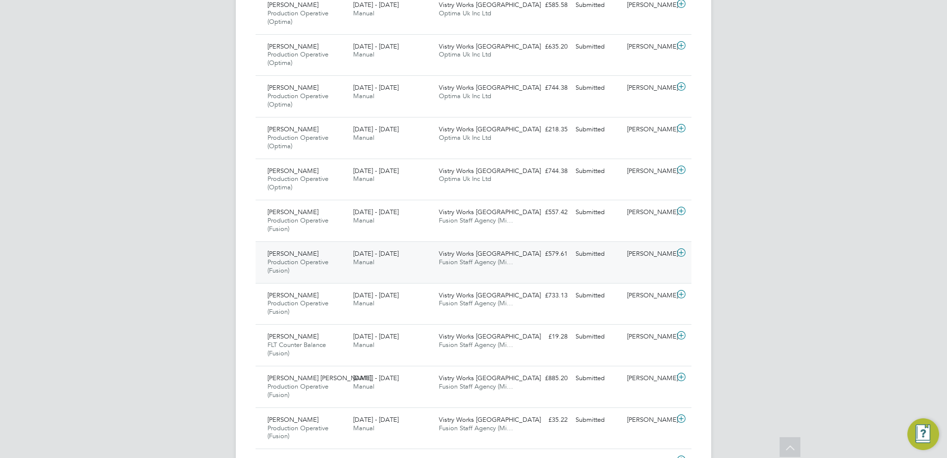
click at [680, 253] on icon at bounding box center [681, 253] width 12 height 8
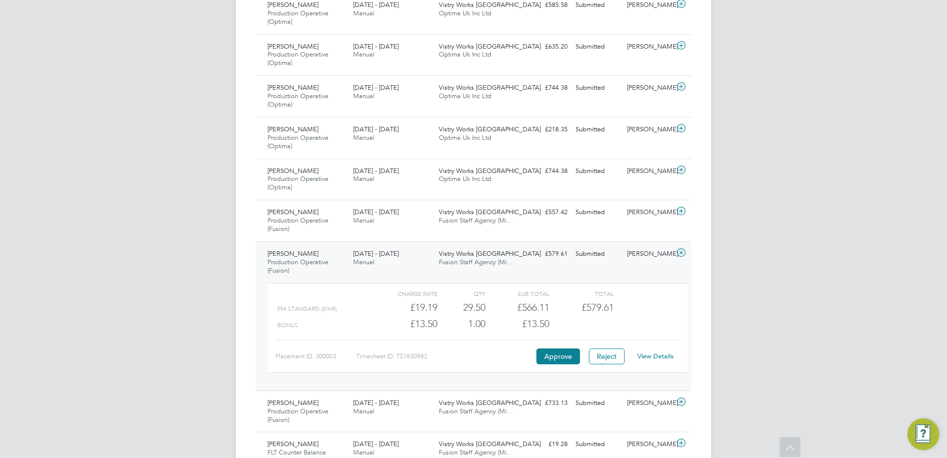
click at [669, 314] on div "PM Standard (£/HR) £19.19 29.5 29.50 30 £566.11 £579.61" at bounding box center [478, 307] width 420 height 16
click at [684, 292] on div "Charge rate QTY Sub Total Total" at bounding box center [478, 293] width 420 height 12
click at [681, 252] on icon at bounding box center [681, 253] width 12 height 8
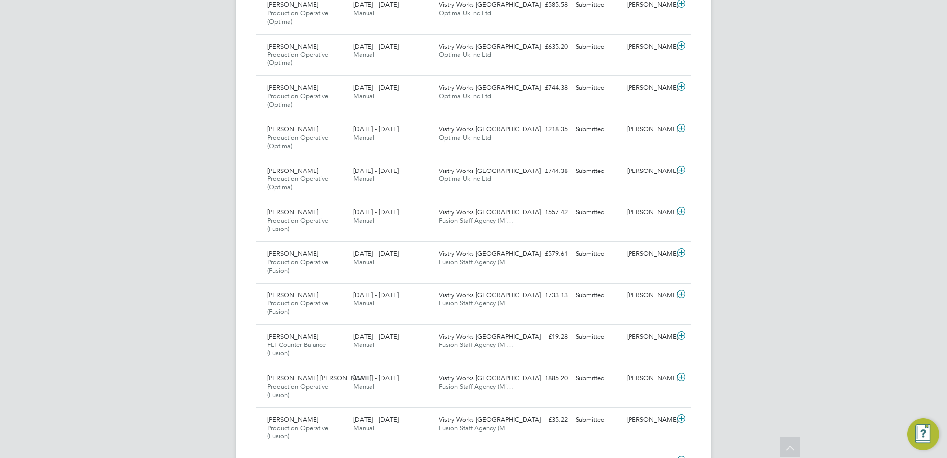
click at [793, 225] on div "FH Fidel Hill Notifications 20 Applications: Network Team Members Sites Workers…" at bounding box center [473, 209] width 947 height 1606
click at [681, 295] on icon at bounding box center [681, 294] width 12 height 8
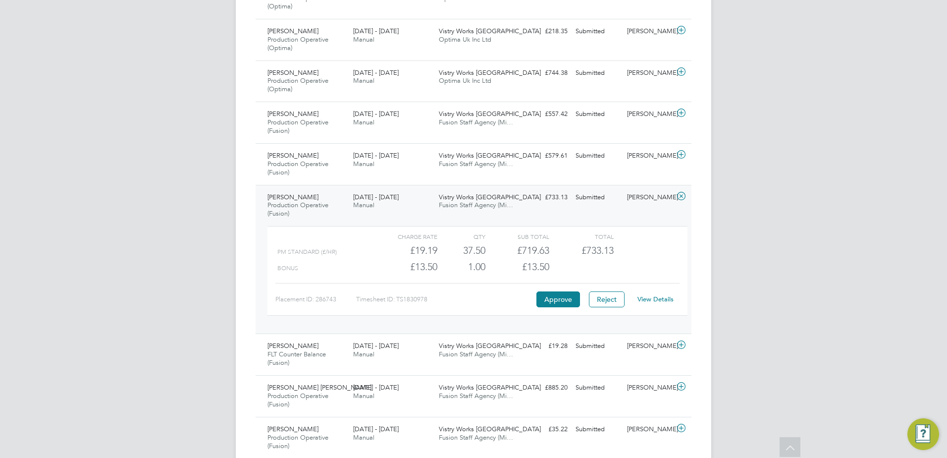
scroll to position [694, 0]
click at [552, 299] on button "Approve" at bounding box center [558, 298] width 44 height 16
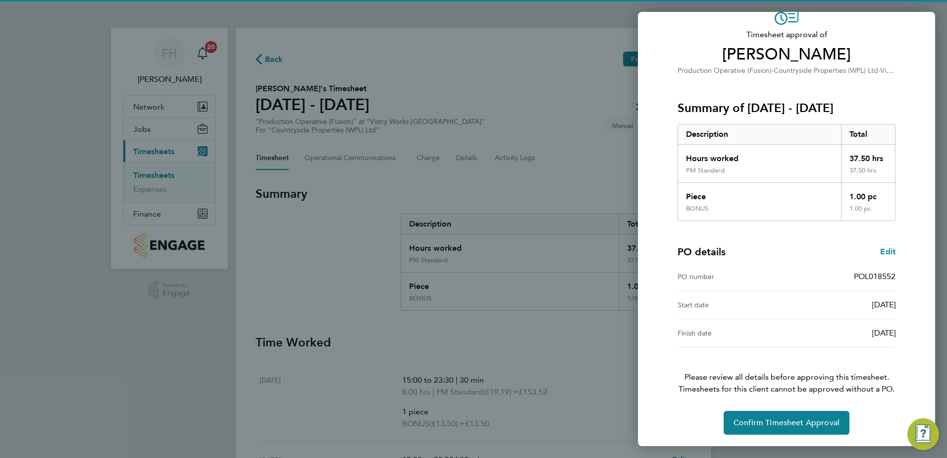
scroll to position [55, 0]
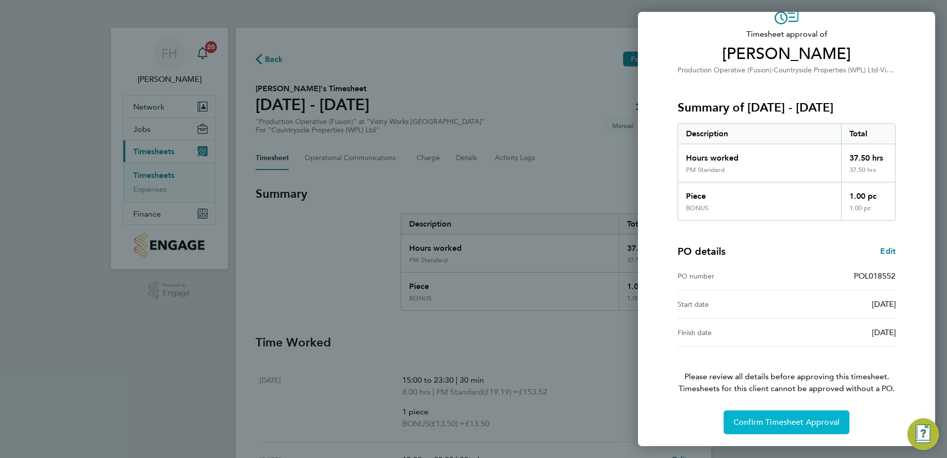
click at [746, 413] on button "Confirm Timesheet Approval" at bounding box center [787, 422] width 126 height 24
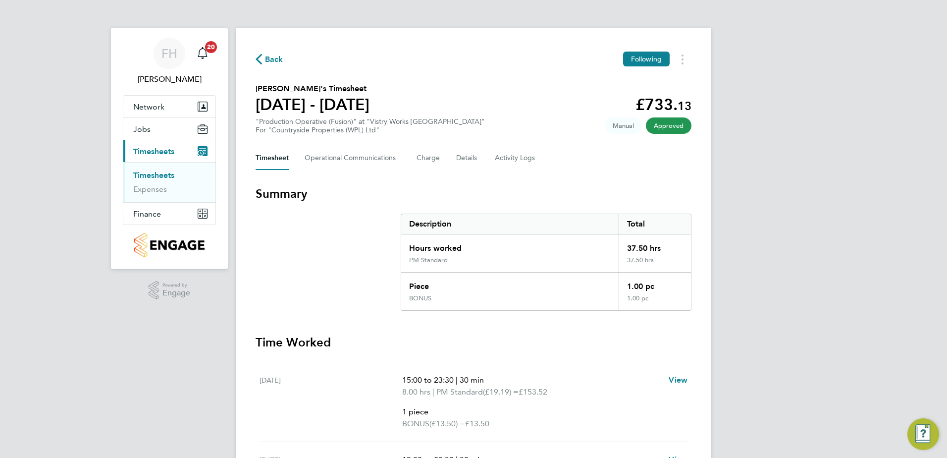
click at [268, 57] on span "Back" at bounding box center [274, 60] width 18 height 12
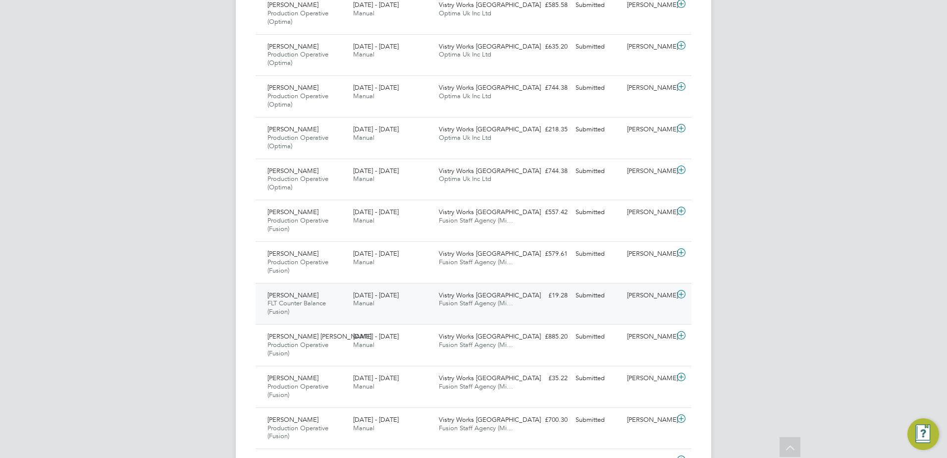
click at [683, 294] on icon at bounding box center [681, 294] width 12 height 8
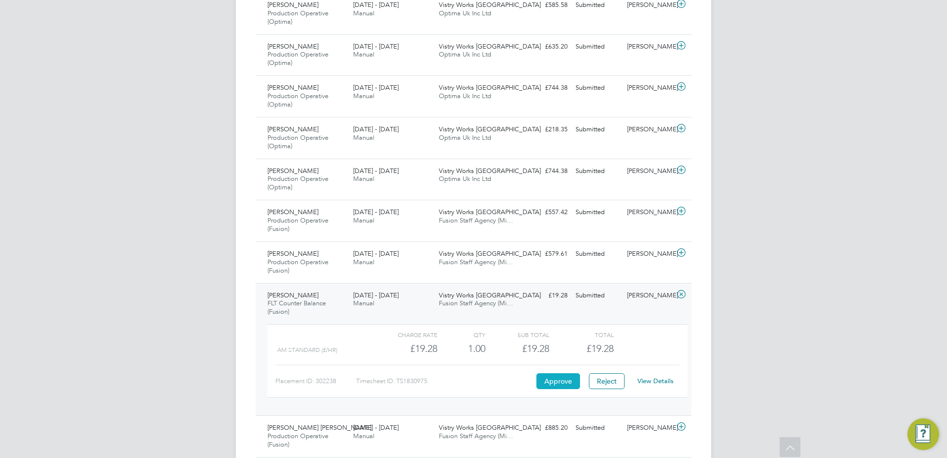
click at [562, 383] on button "Approve" at bounding box center [558, 381] width 44 height 16
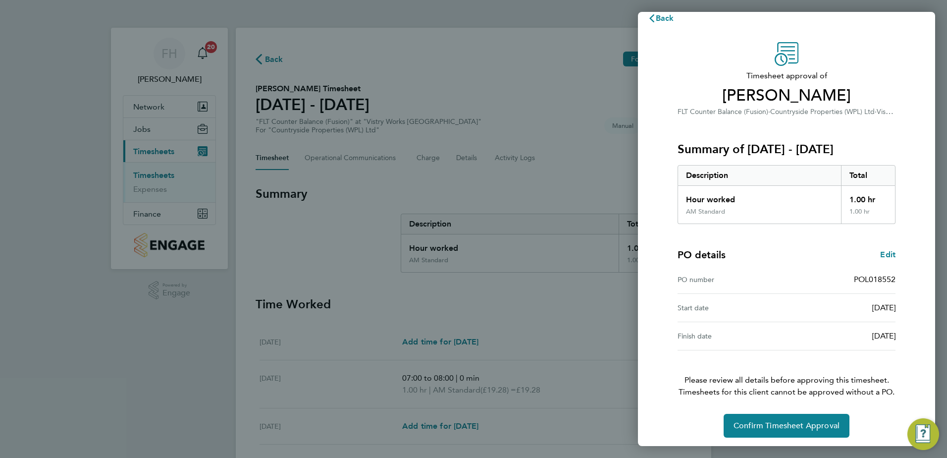
scroll to position [17, 0]
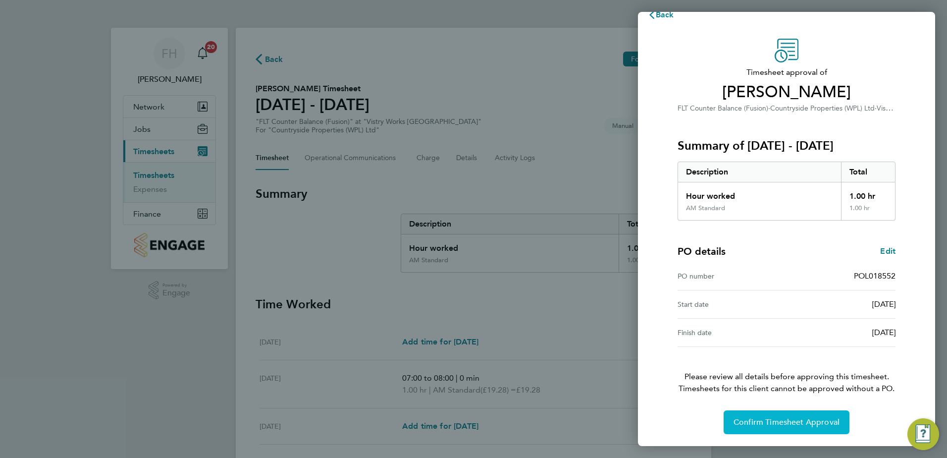
click at [812, 424] on span "Confirm Timesheet Approval" at bounding box center [787, 422] width 106 height 10
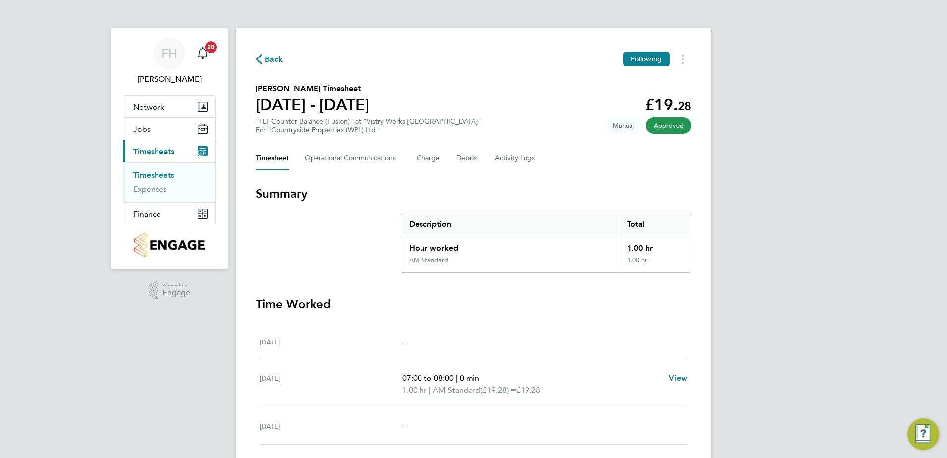
click at [271, 60] on span "Back" at bounding box center [274, 60] width 18 height 12
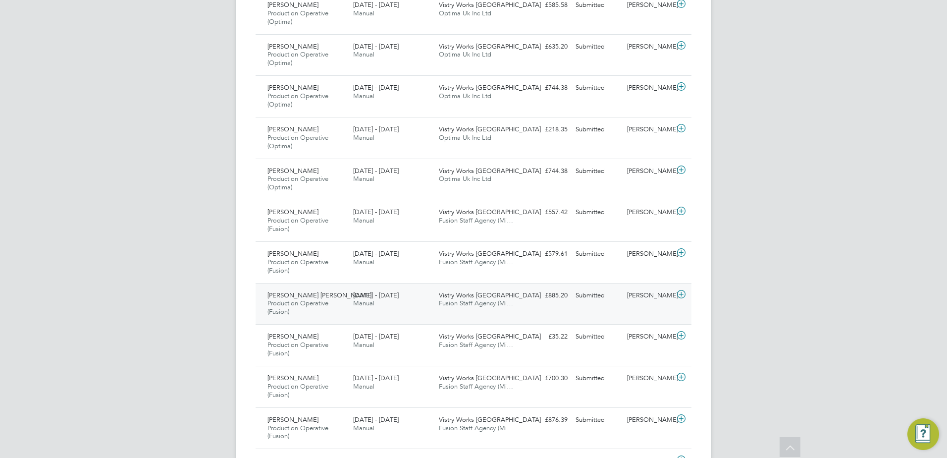
click at [681, 296] on icon at bounding box center [681, 294] width 12 height 8
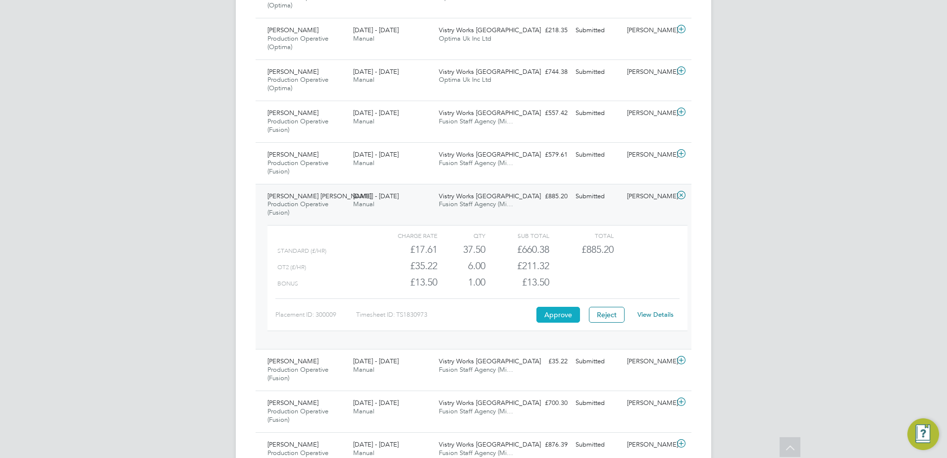
click at [559, 316] on button "Approve" at bounding box center [558, 315] width 44 height 16
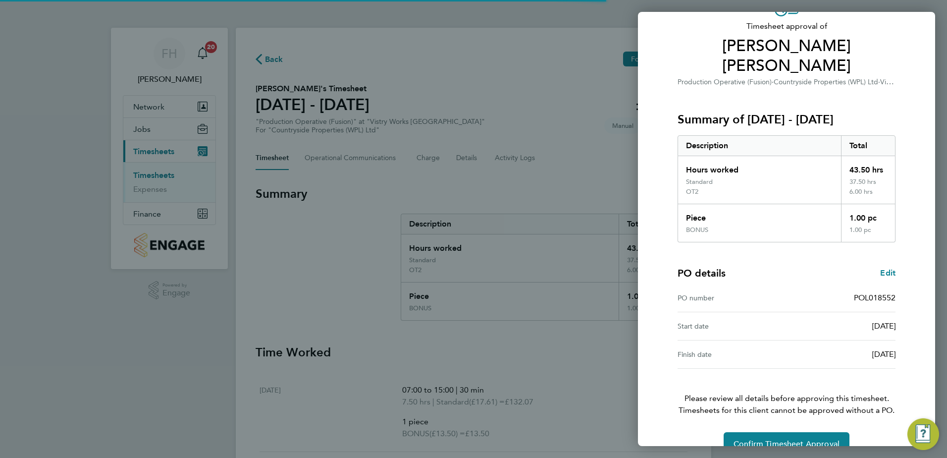
scroll to position [65, 0]
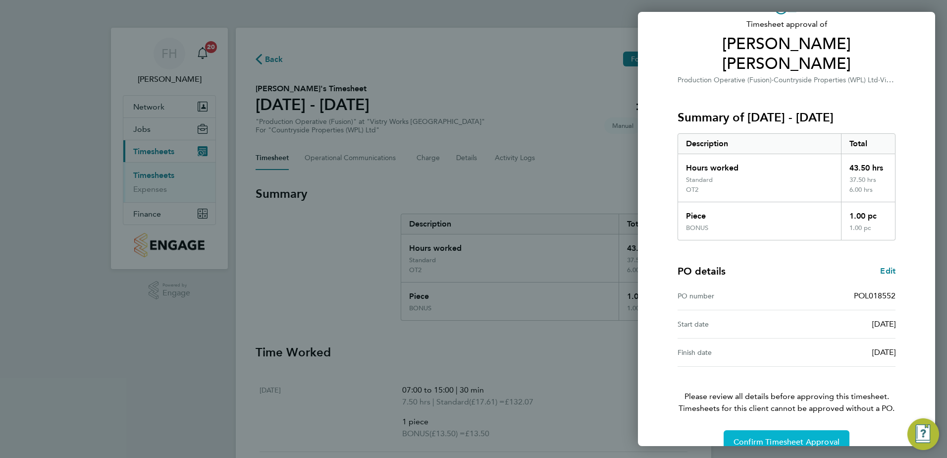
click at [791, 437] on span "Confirm Timesheet Approval" at bounding box center [787, 442] width 106 height 10
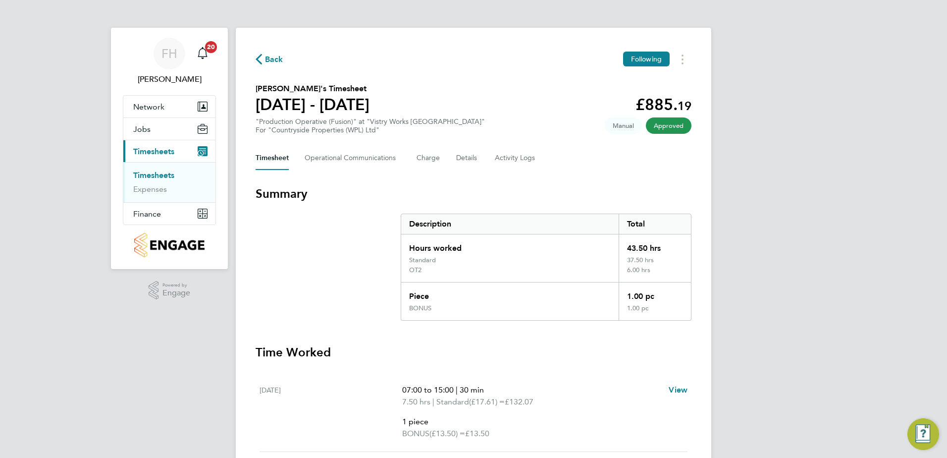
click at [261, 53] on button "Back" at bounding box center [270, 59] width 28 height 12
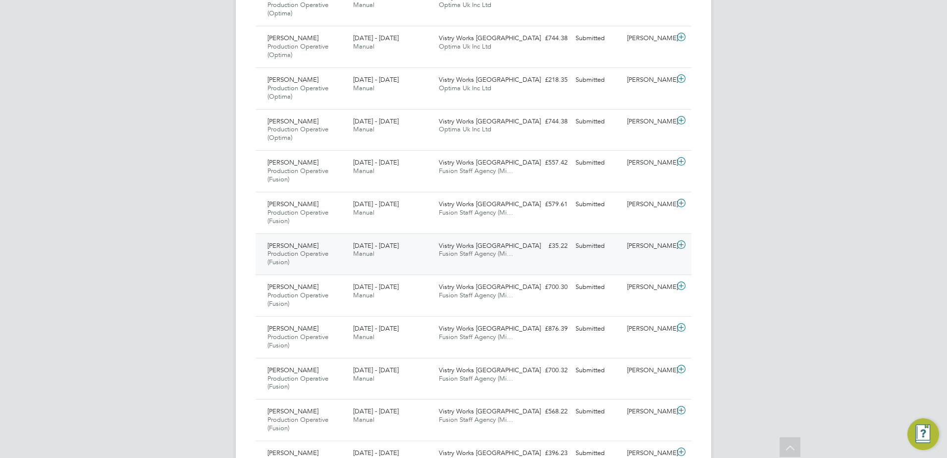
click at [682, 242] on icon at bounding box center [681, 245] width 12 height 8
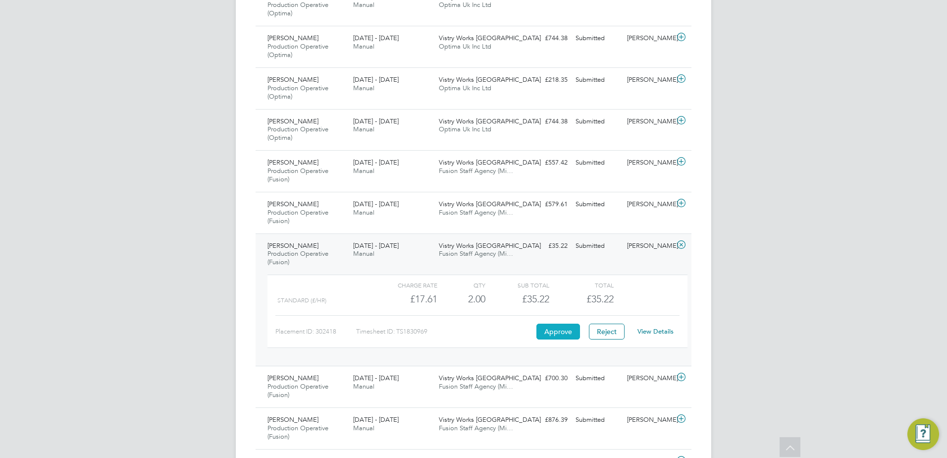
click at [554, 330] on button "Approve" at bounding box center [558, 331] width 44 height 16
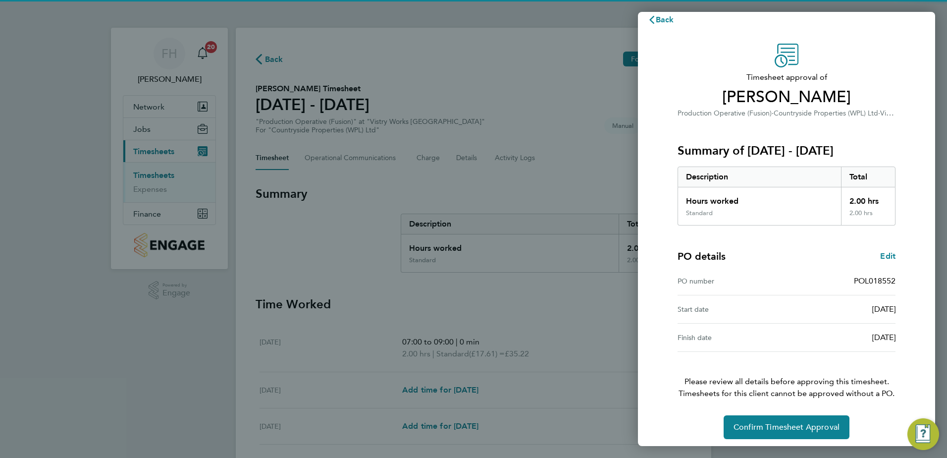
scroll to position [17, 0]
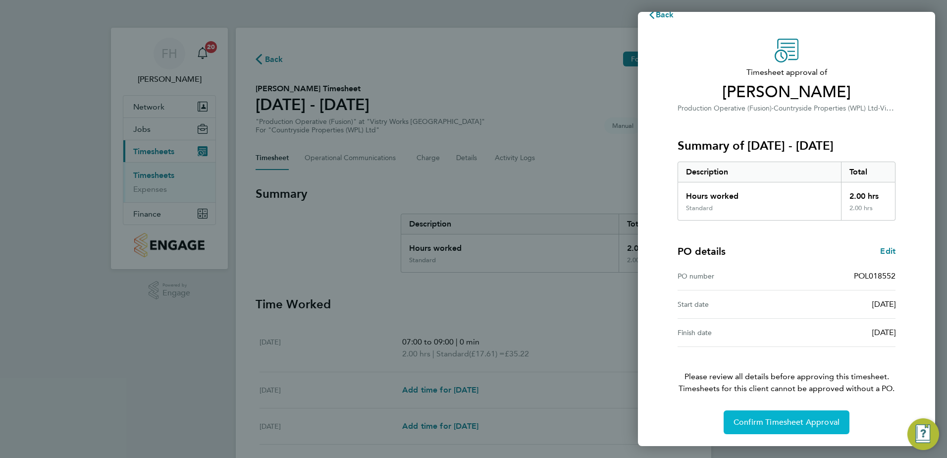
click at [785, 416] on button "Confirm Timesheet Approval" at bounding box center [787, 422] width 126 height 24
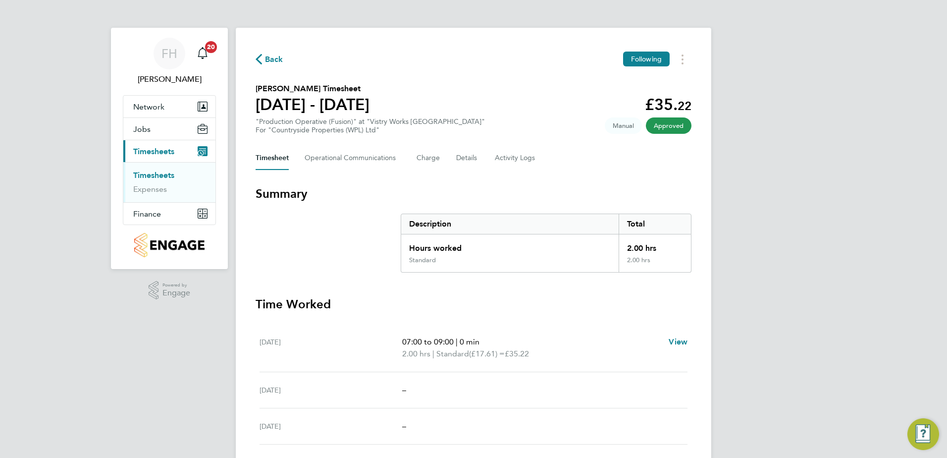
click at [270, 54] on span "Back" at bounding box center [274, 60] width 18 height 12
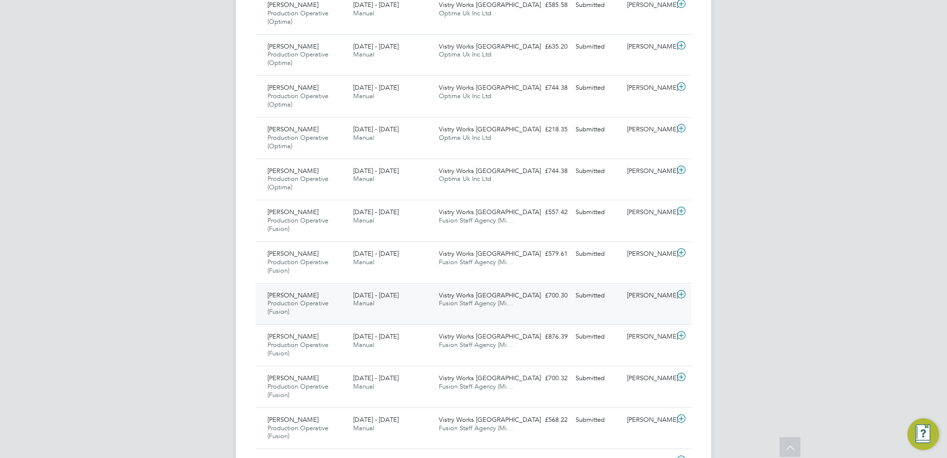
click at [683, 296] on icon at bounding box center [681, 294] width 12 height 8
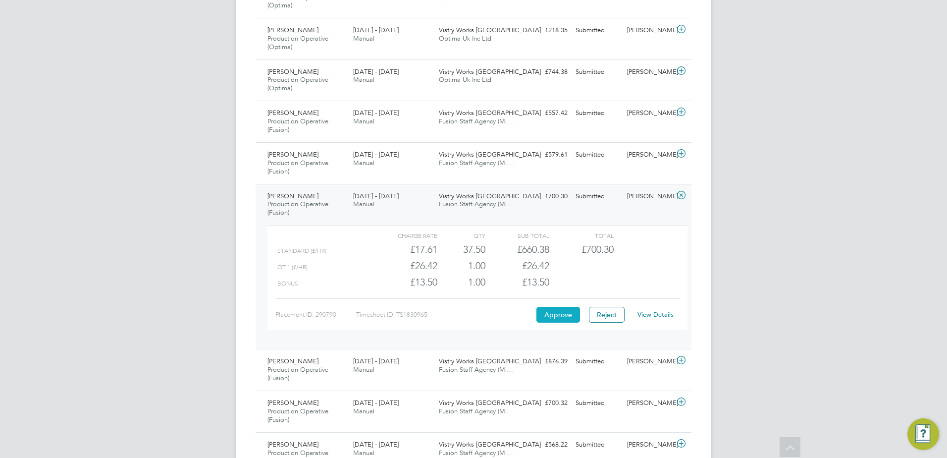
click at [557, 310] on button "Approve" at bounding box center [558, 315] width 44 height 16
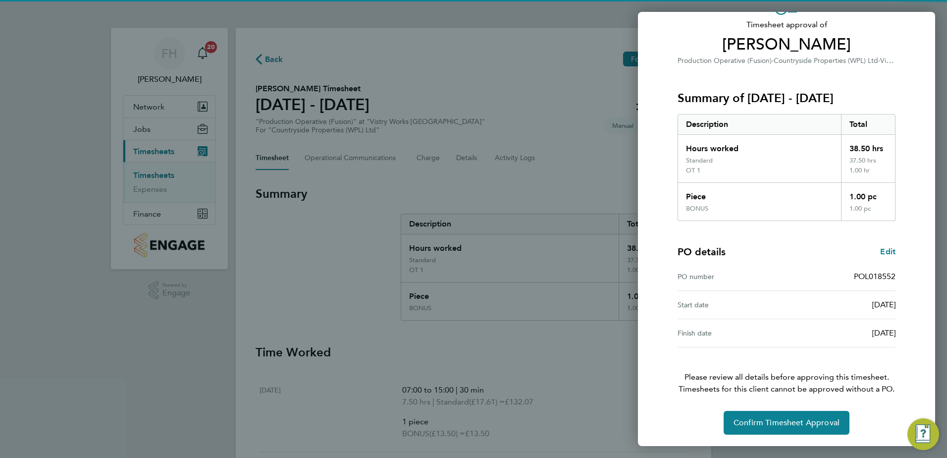
scroll to position [65, 0]
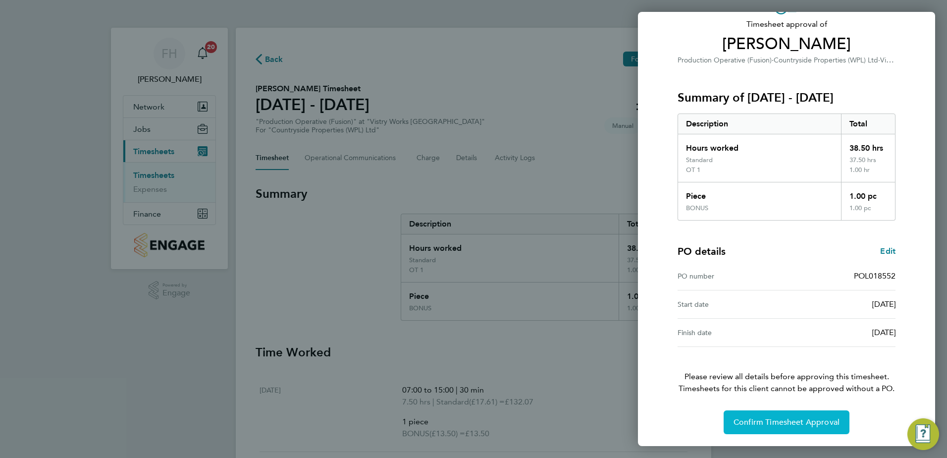
click at [799, 429] on button "Confirm Timesheet Approval" at bounding box center [787, 422] width 126 height 24
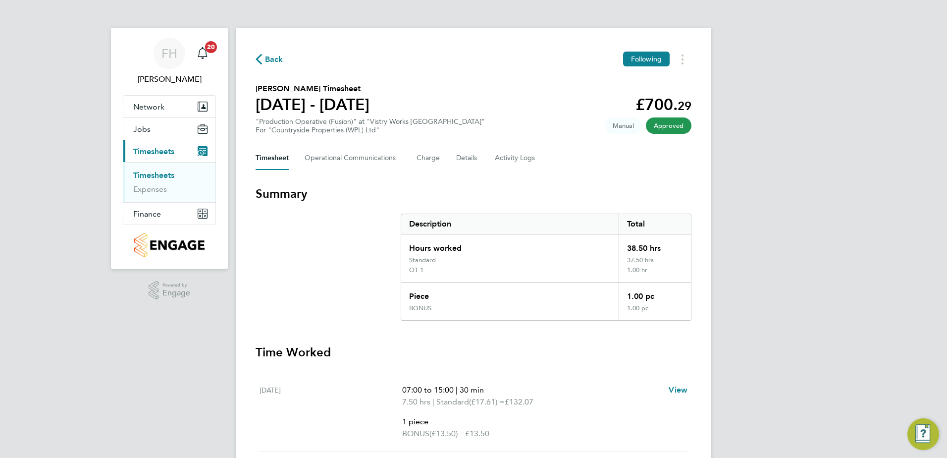
click at [277, 59] on span "Back" at bounding box center [274, 60] width 18 height 12
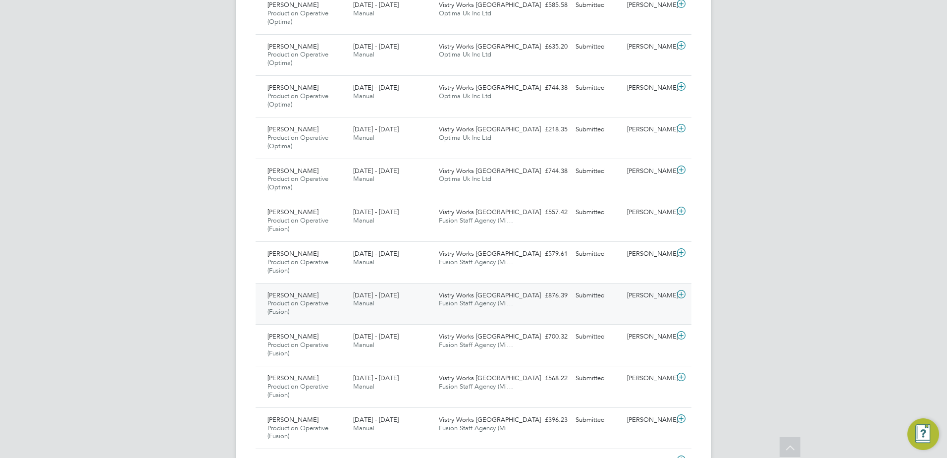
click at [684, 296] on icon at bounding box center [681, 294] width 12 height 8
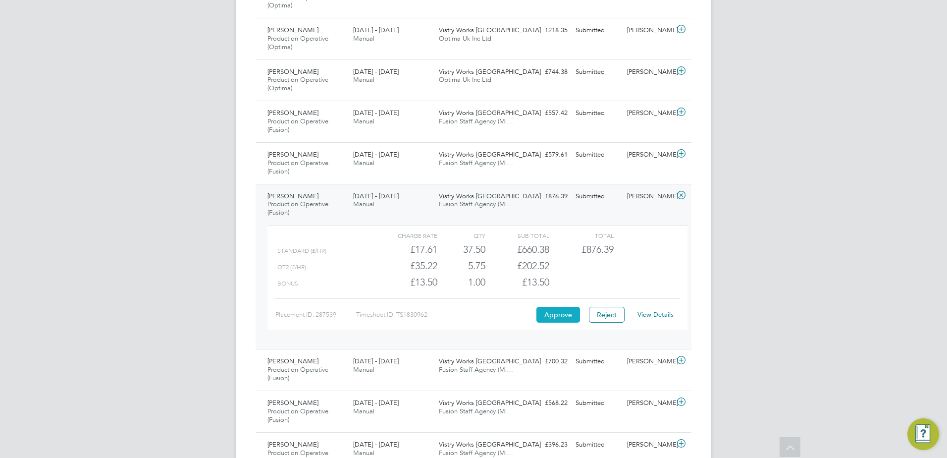
click at [563, 316] on button "Approve" at bounding box center [558, 315] width 44 height 16
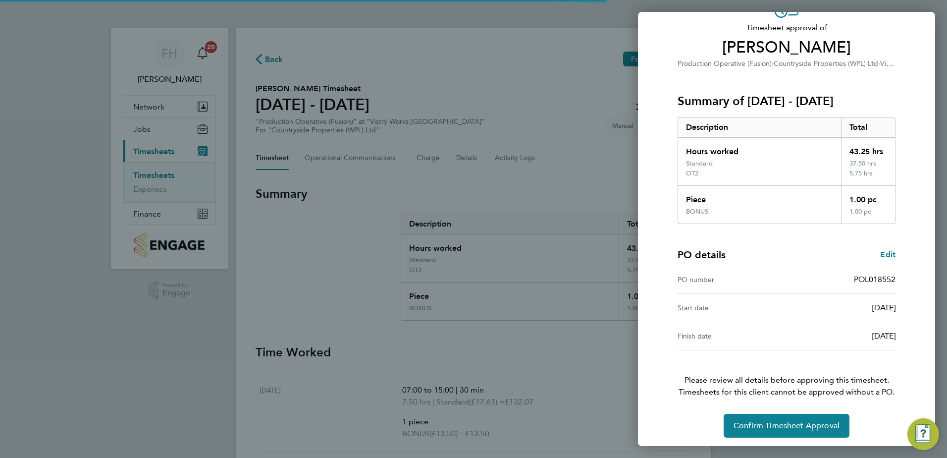
scroll to position [65, 0]
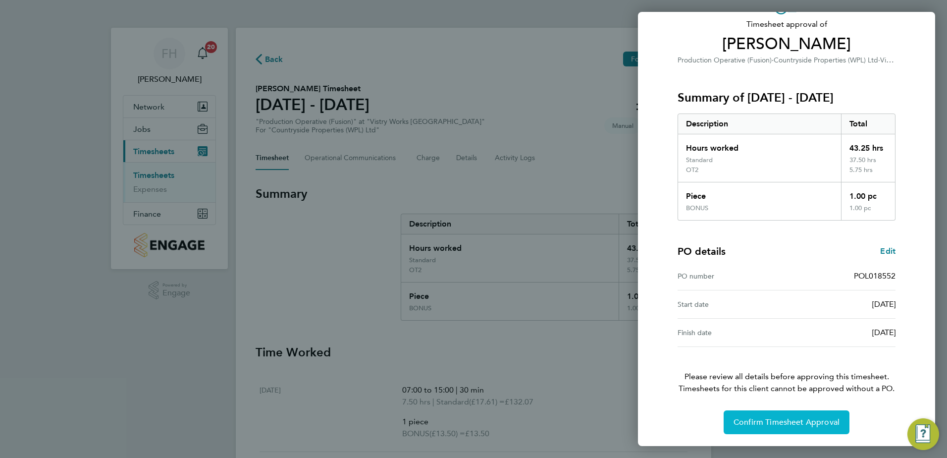
click at [798, 419] on span "Confirm Timesheet Approval" at bounding box center [787, 422] width 106 height 10
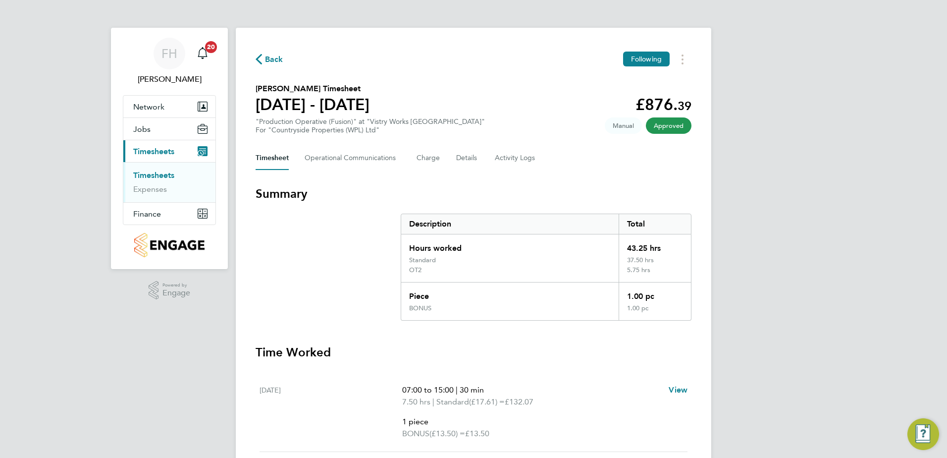
click at [270, 62] on span "Back" at bounding box center [274, 60] width 18 height 12
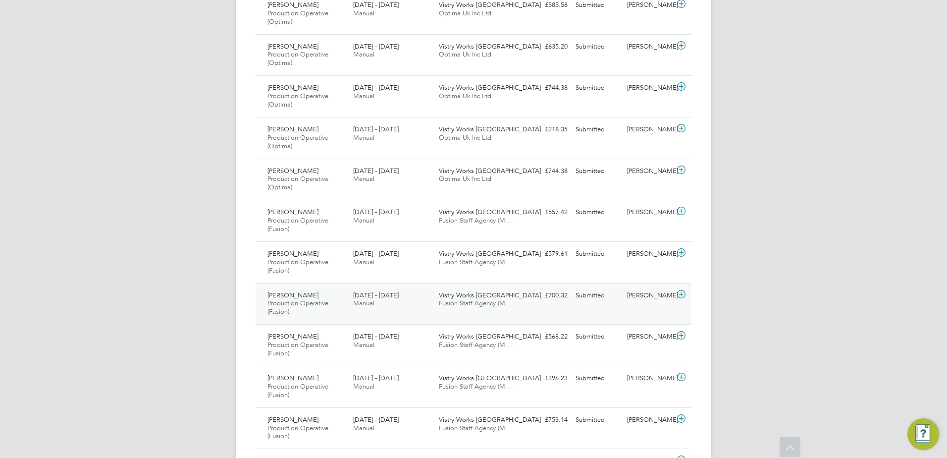
click at [682, 293] on icon at bounding box center [681, 294] width 12 height 8
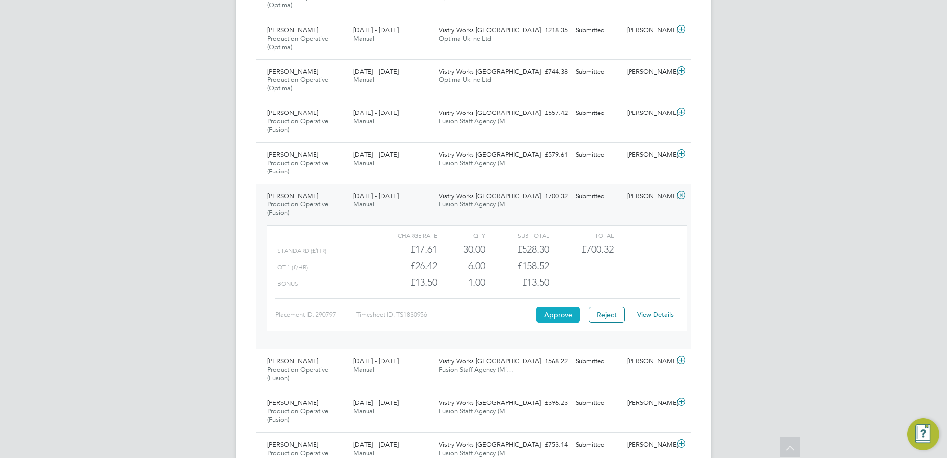
click at [558, 313] on button "Approve" at bounding box center [558, 315] width 44 height 16
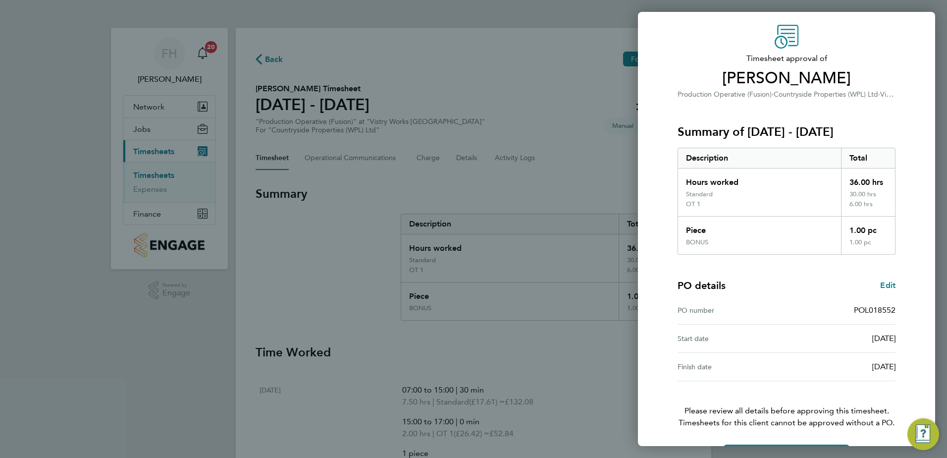
scroll to position [65, 0]
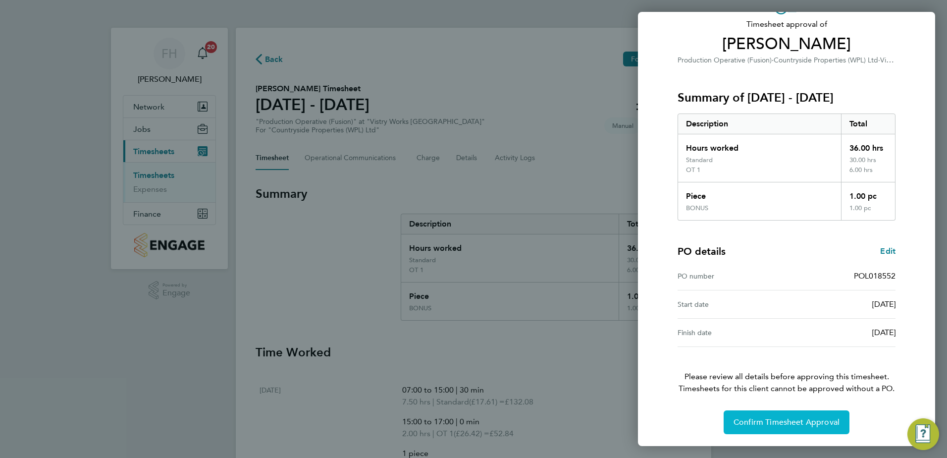
click at [826, 426] on span "Confirm Timesheet Approval" at bounding box center [787, 422] width 106 height 10
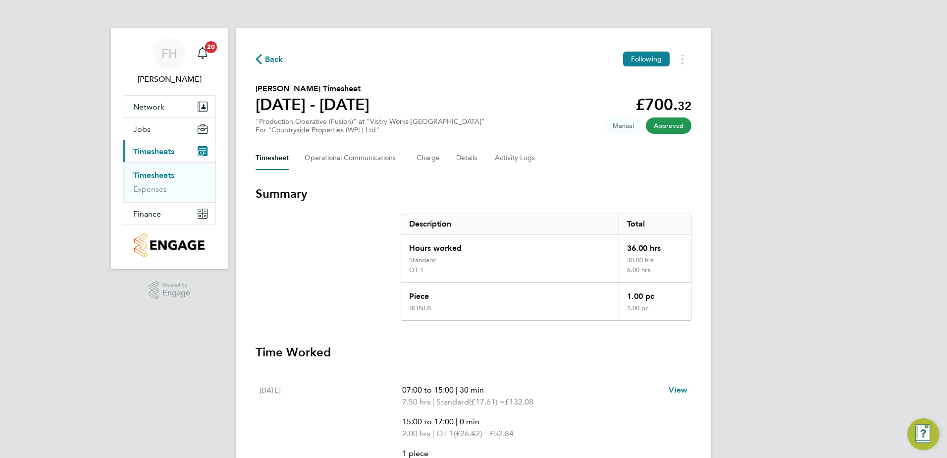
click at [264, 59] on span "Back" at bounding box center [270, 58] width 28 height 9
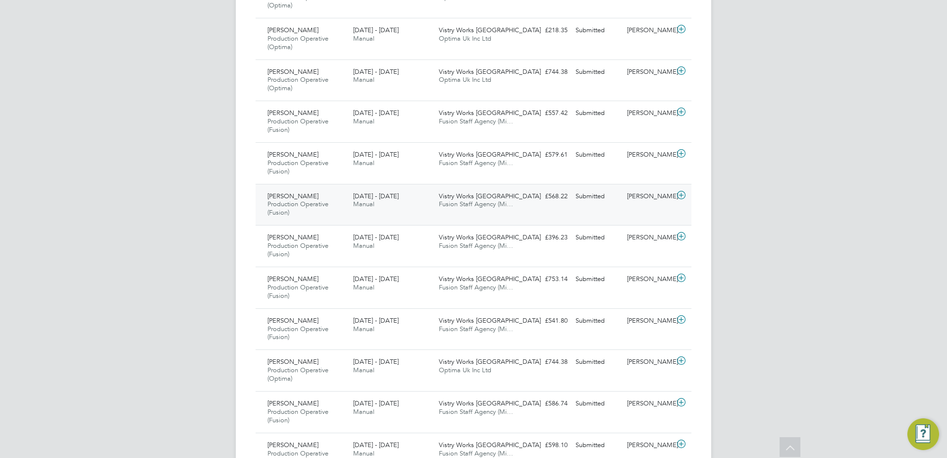
click at [682, 194] on icon at bounding box center [681, 195] width 12 height 8
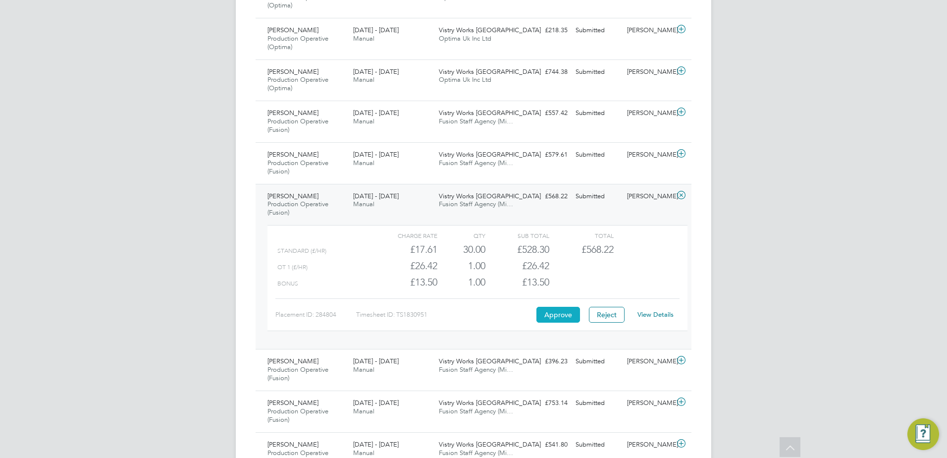
click at [550, 316] on button "Approve" at bounding box center [558, 315] width 44 height 16
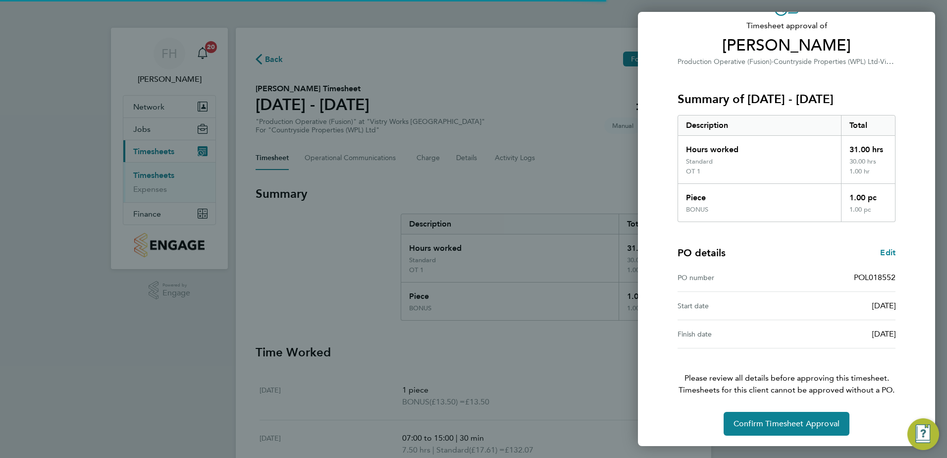
scroll to position [65, 0]
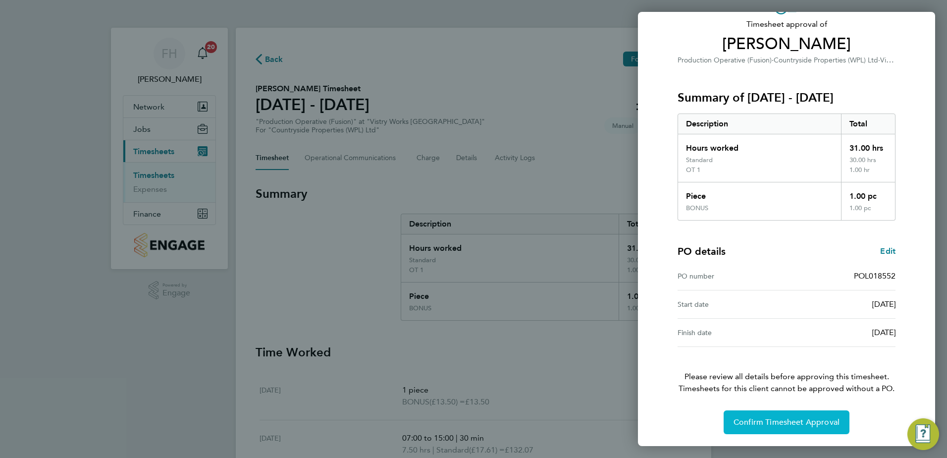
click at [803, 425] on span "Confirm Timesheet Approval" at bounding box center [787, 422] width 106 height 10
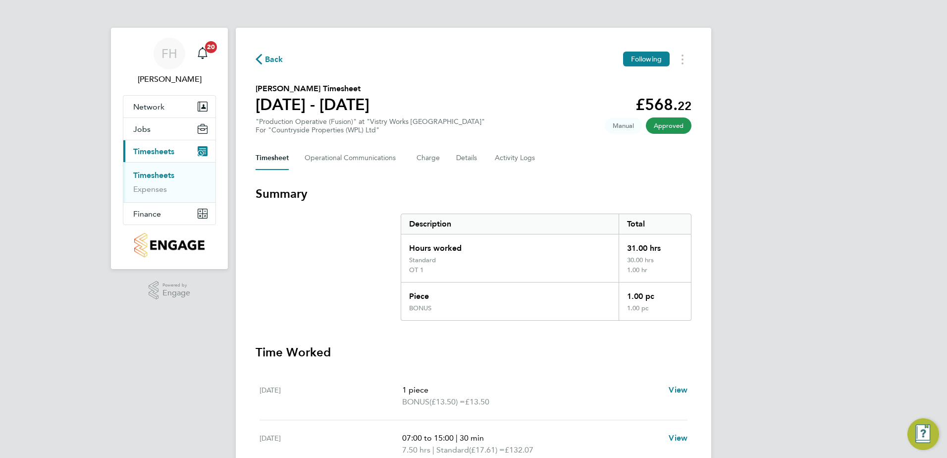
click at [269, 61] on span "Back" at bounding box center [274, 60] width 18 height 12
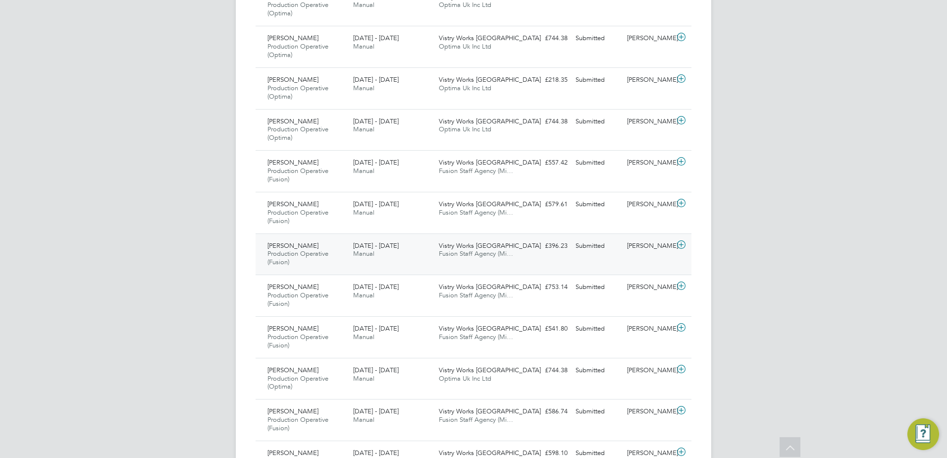
click at [680, 244] on icon at bounding box center [681, 245] width 12 height 8
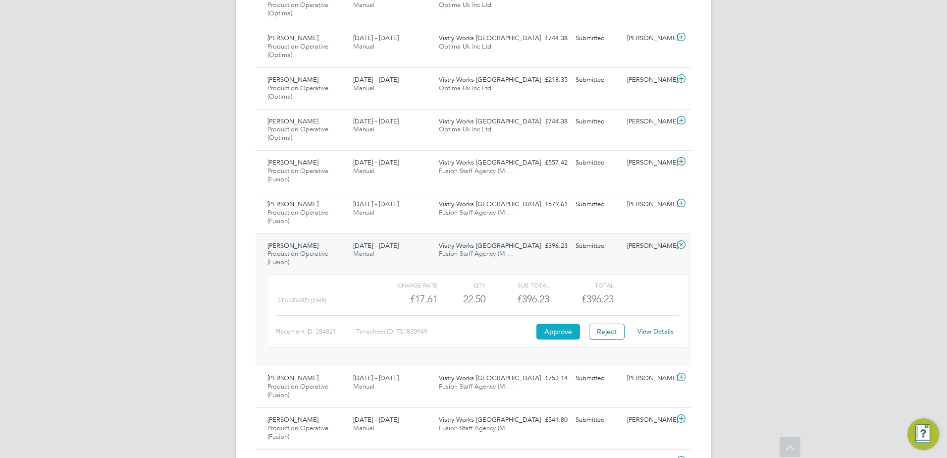
click at [561, 330] on button "Approve" at bounding box center [558, 331] width 44 height 16
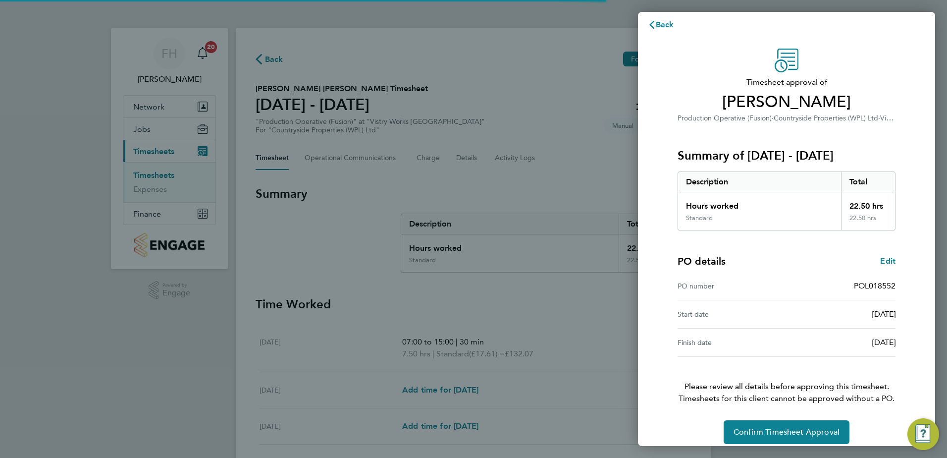
scroll to position [17, 0]
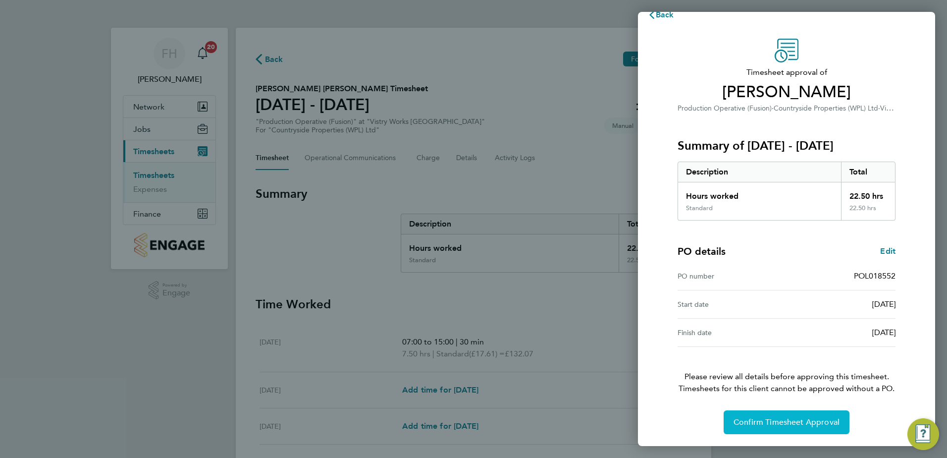
click at [807, 427] on button "Confirm Timesheet Approval" at bounding box center [787, 422] width 126 height 24
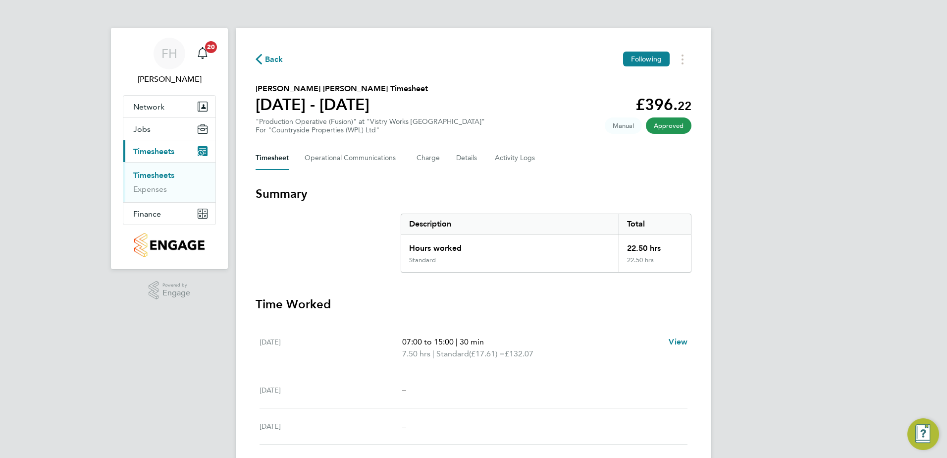
click at [269, 57] on span "Back" at bounding box center [274, 60] width 18 height 12
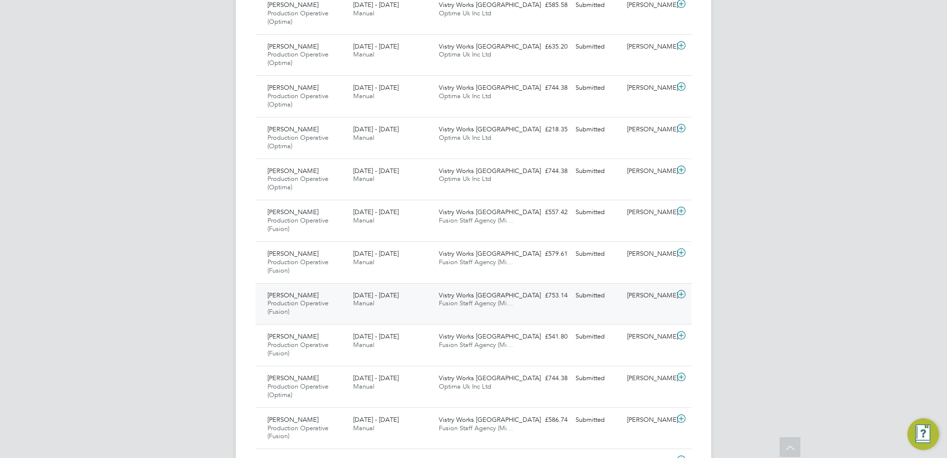
click at [680, 294] on icon at bounding box center [681, 294] width 12 height 8
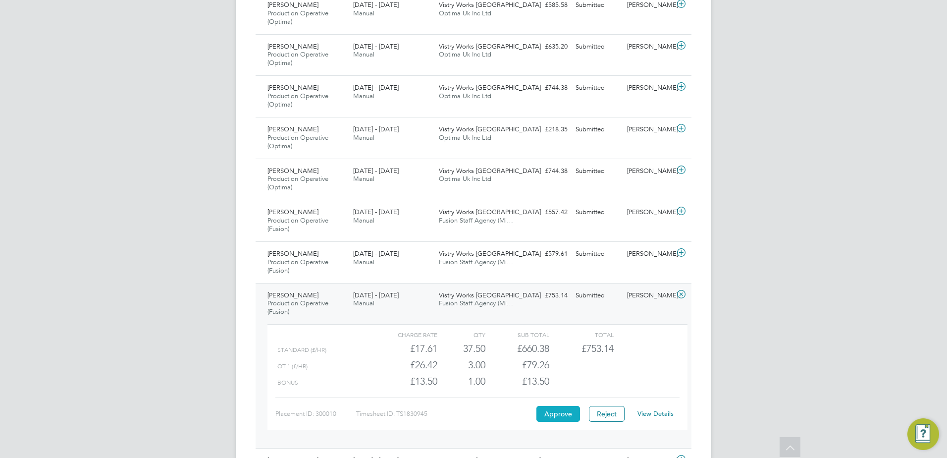
click at [557, 415] on button "Approve" at bounding box center [558, 414] width 44 height 16
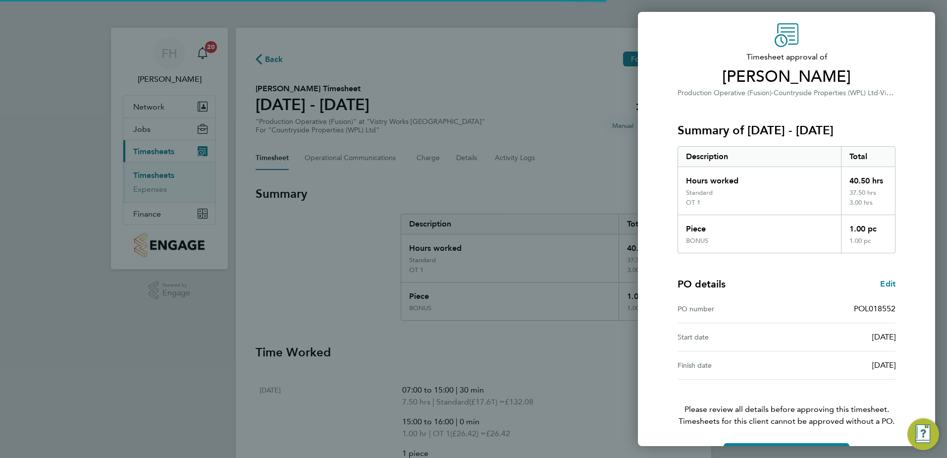
scroll to position [65, 0]
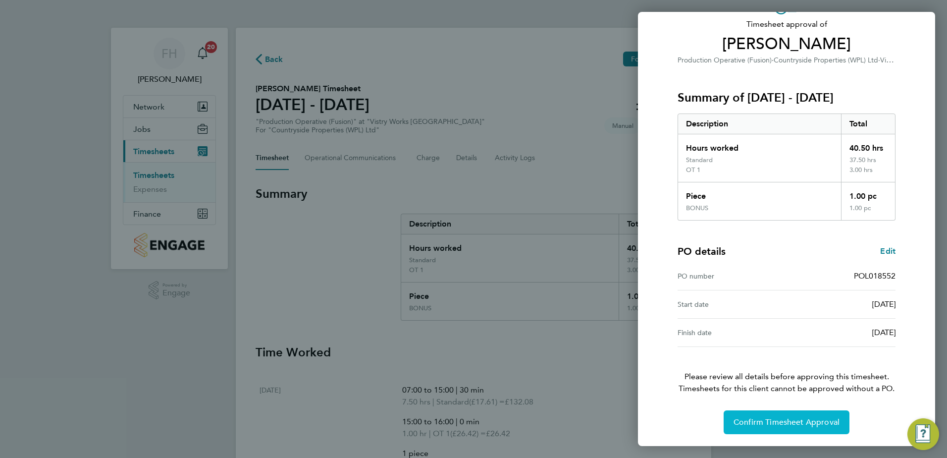
click at [811, 418] on span "Confirm Timesheet Approval" at bounding box center [787, 422] width 106 height 10
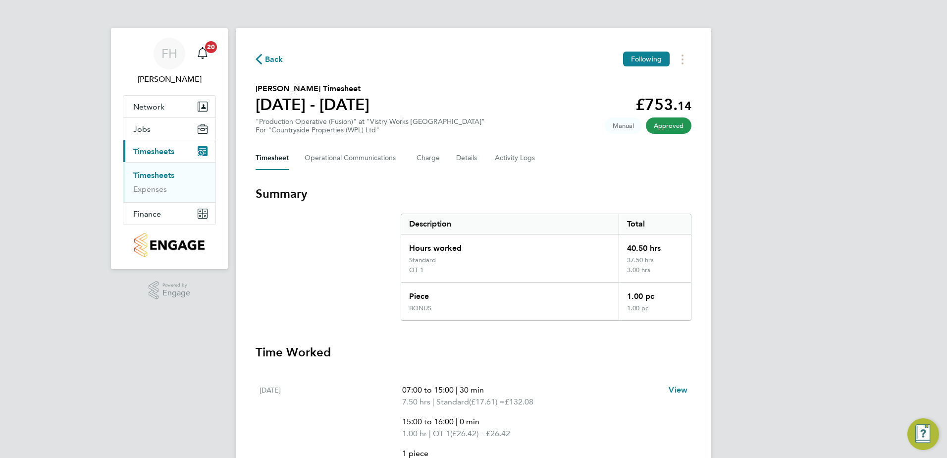
click at [273, 61] on span "Back" at bounding box center [274, 60] width 18 height 12
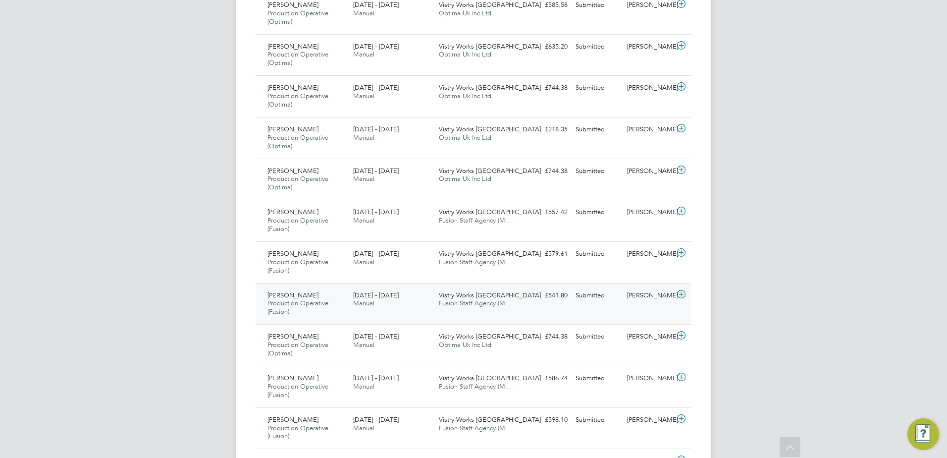
click at [682, 294] on icon at bounding box center [681, 294] width 12 height 8
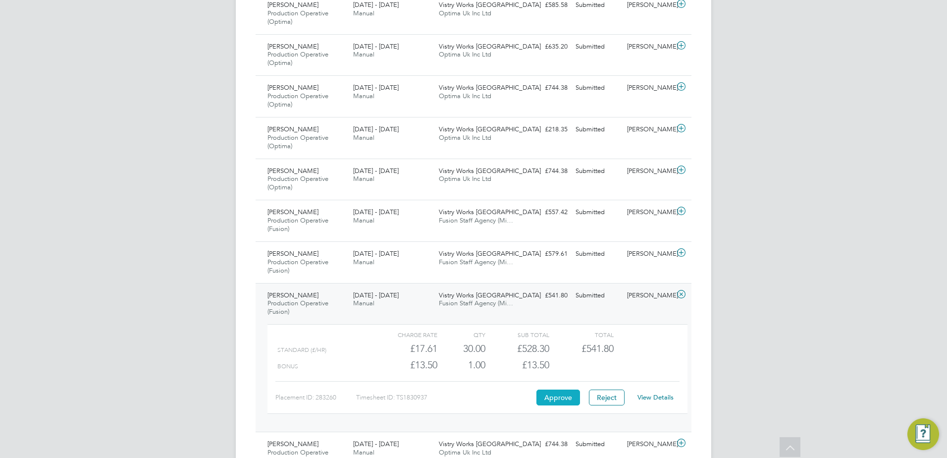
click at [550, 392] on button "Approve" at bounding box center [558, 397] width 44 height 16
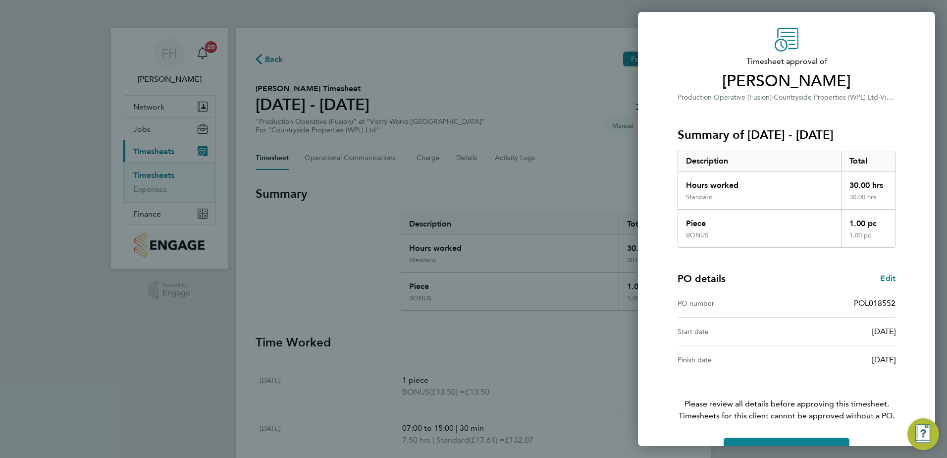
scroll to position [55, 0]
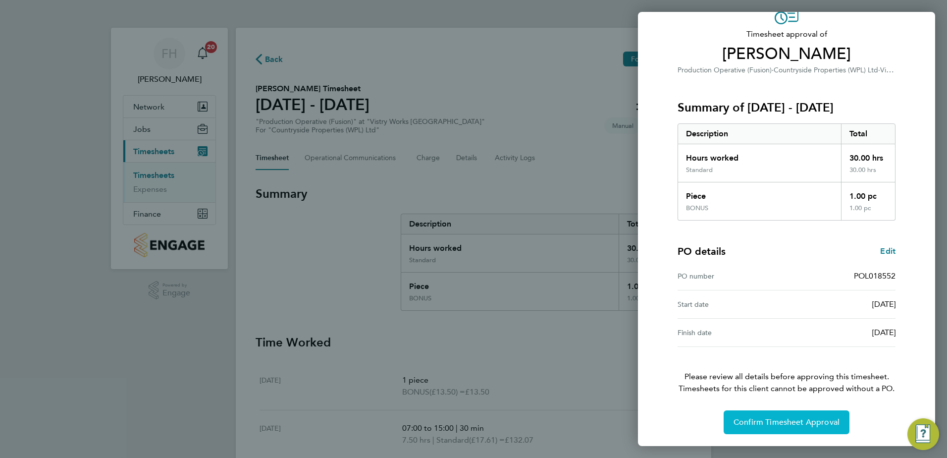
click at [810, 423] on span "Confirm Timesheet Approval" at bounding box center [787, 422] width 106 height 10
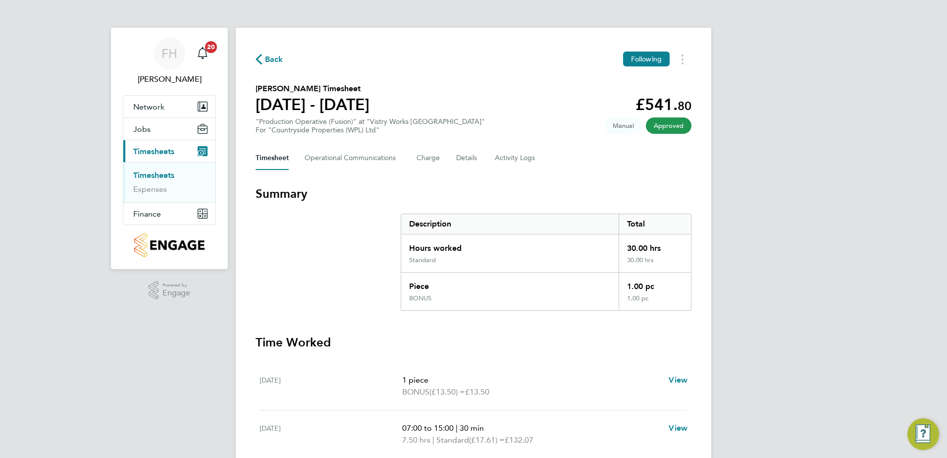
click at [264, 54] on button "Back" at bounding box center [270, 59] width 28 height 12
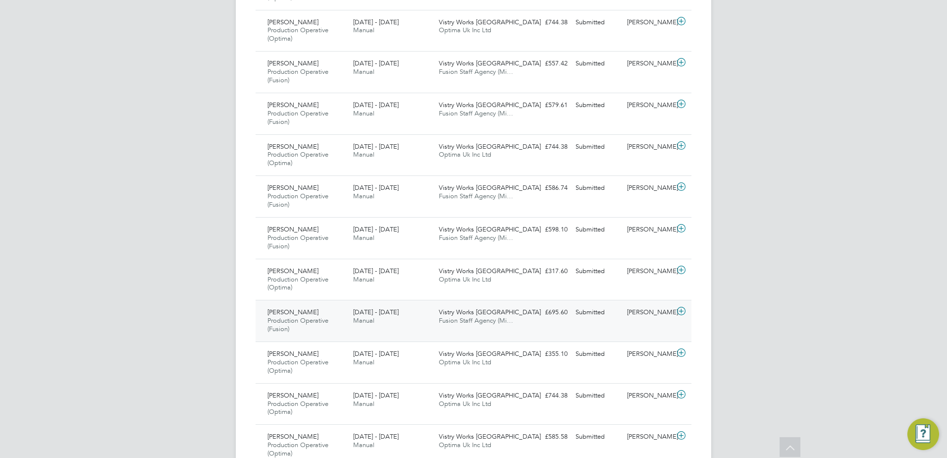
click at [678, 311] on icon at bounding box center [681, 311] width 12 height 8
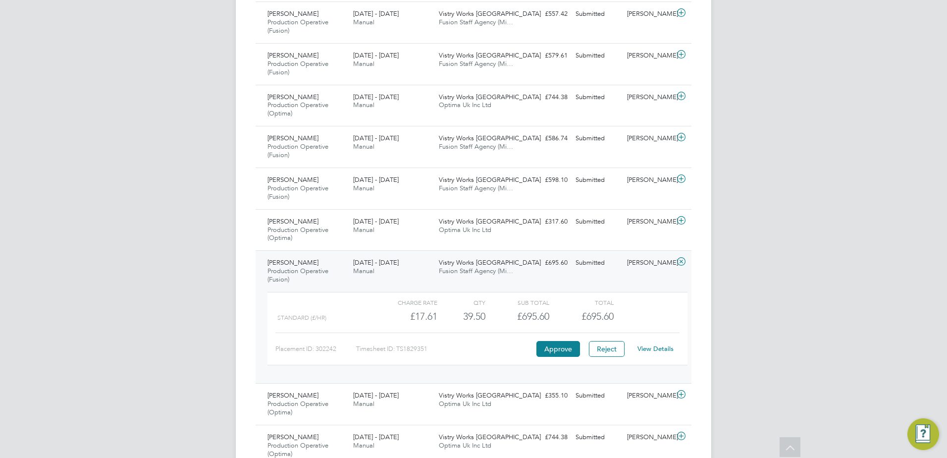
click at [656, 350] on link "View Details" at bounding box center [656, 348] width 36 height 8
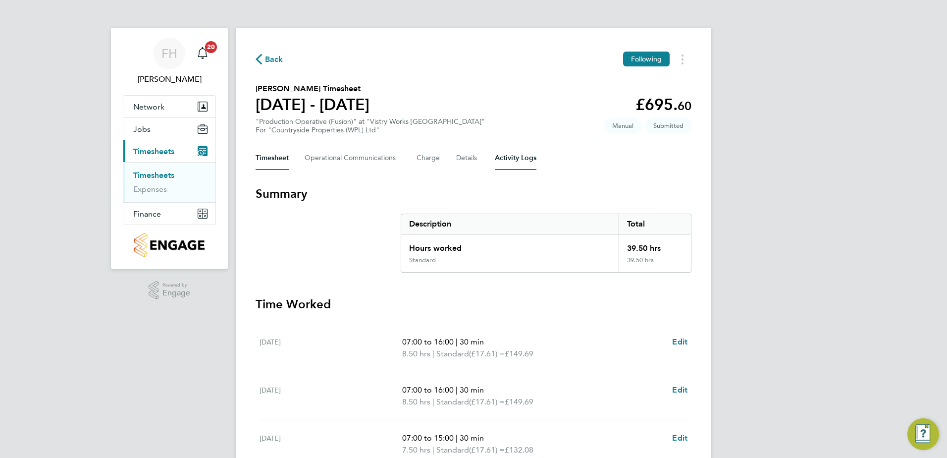
click at [527, 160] on Logs-tab "Activity Logs" at bounding box center [516, 158] width 42 height 24
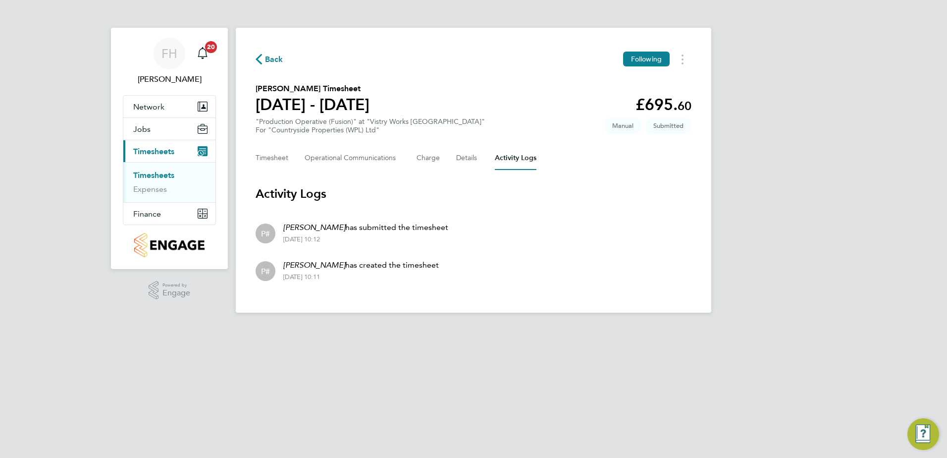
click at [264, 63] on span "Back" at bounding box center [270, 58] width 28 height 9
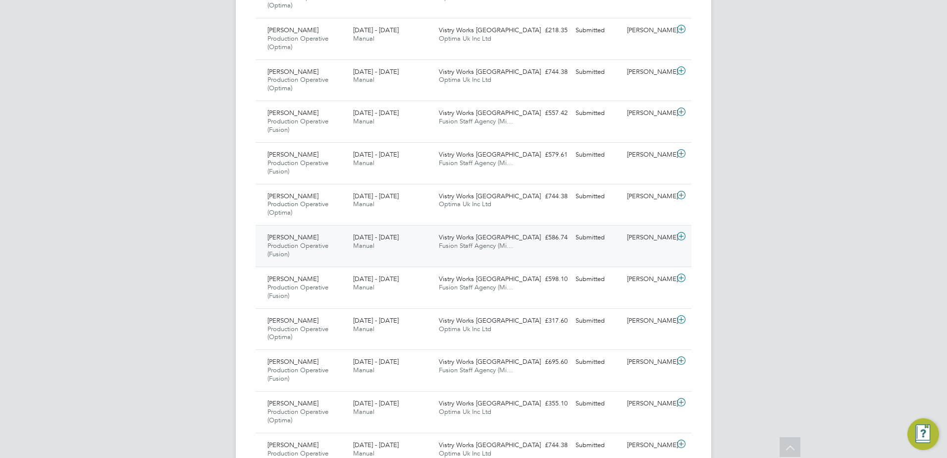
click at [684, 235] on icon at bounding box center [681, 236] width 12 height 8
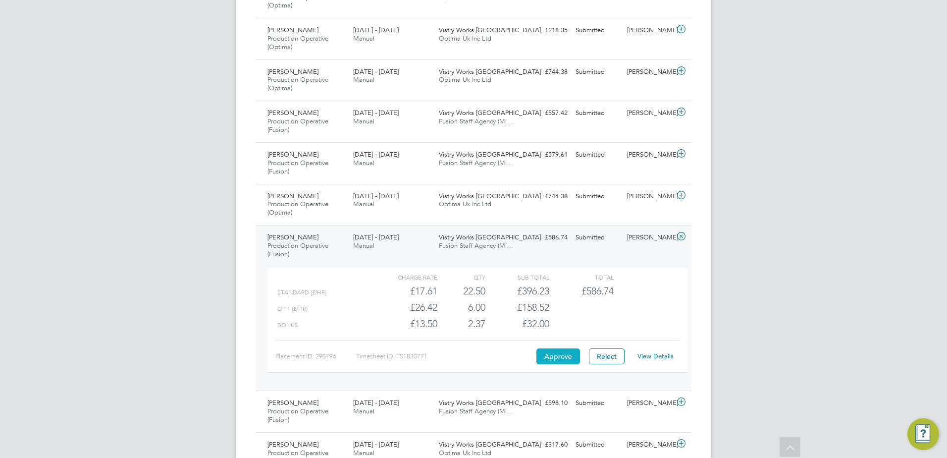
click at [579, 358] on button "Approve" at bounding box center [558, 356] width 44 height 16
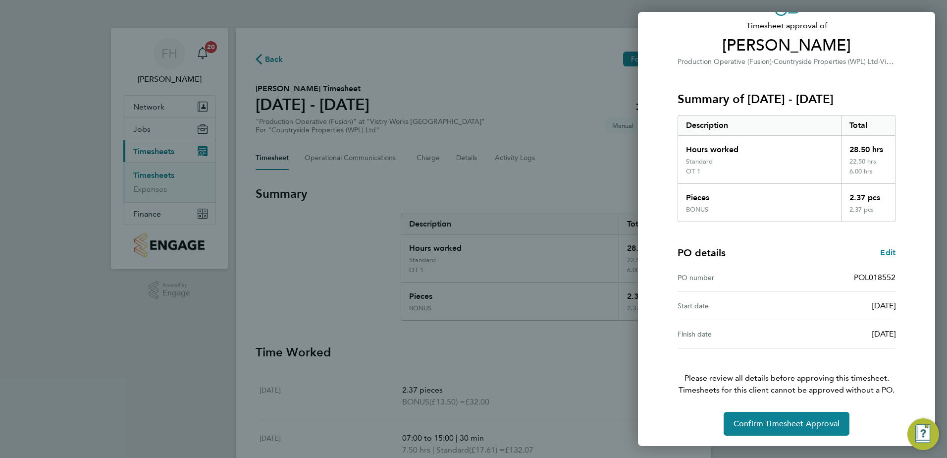
scroll to position [65, 0]
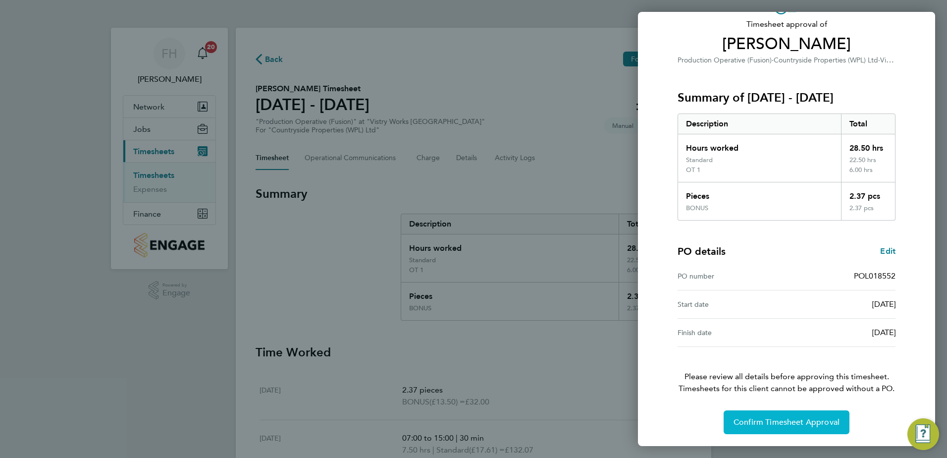
click at [792, 423] on span "Confirm Timesheet Approval" at bounding box center [787, 422] width 106 height 10
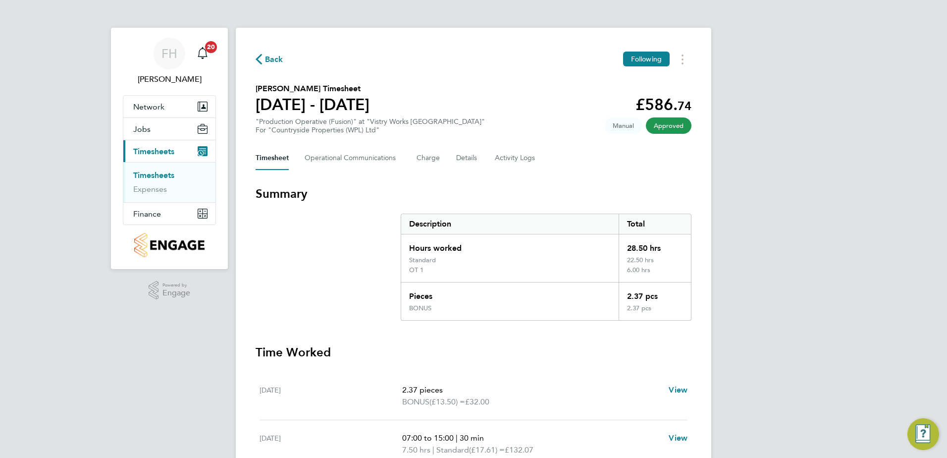
click at [268, 57] on span "Back" at bounding box center [274, 60] width 18 height 12
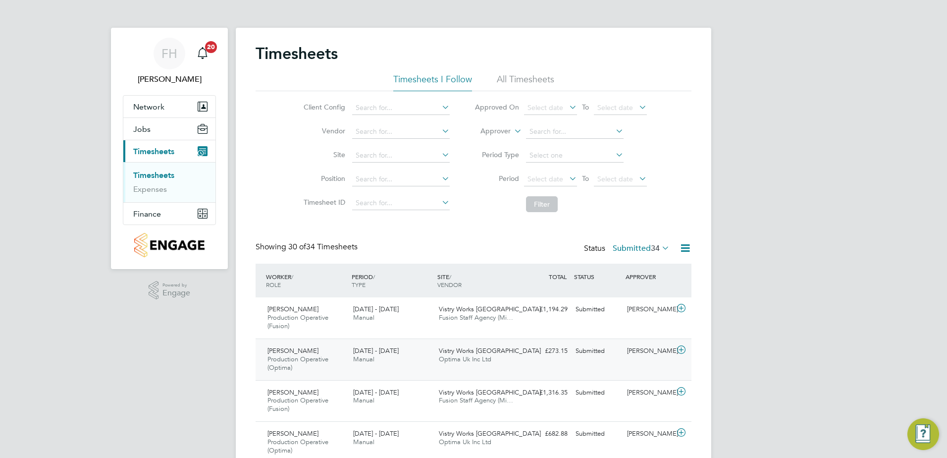
click at [424, 370] on div "Daryl Crumley Production Operative (Optima) 22 - 28 Sep 2025 22 - 28 Sep 2025 M…" at bounding box center [474, 359] width 436 height 42
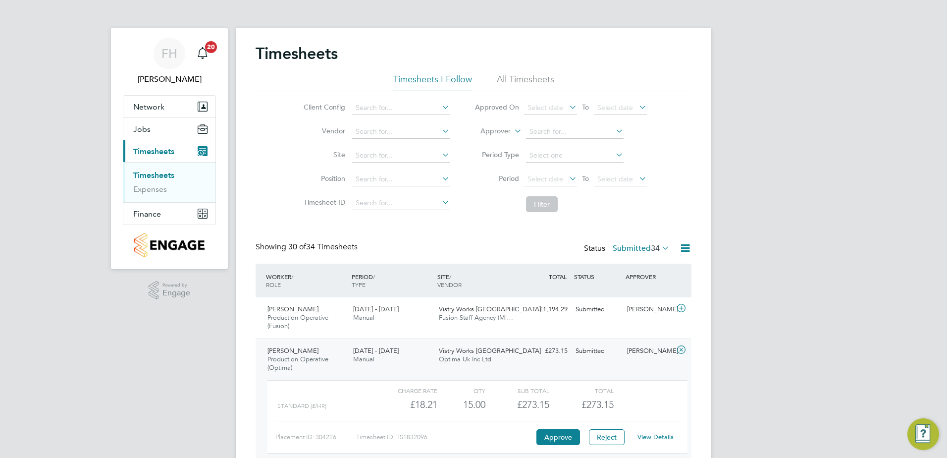
drag, startPoint x: 942, startPoint y: 314, endPoint x: 920, endPoint y: 313, distance: 21.8
click at [681, 352] on icon at bounding box center [681, 350] width 12 height 8
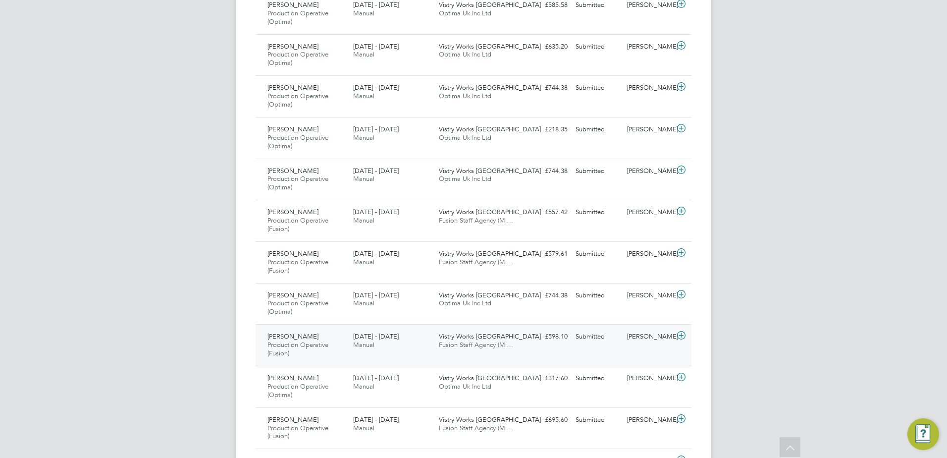
click at [683, 335] on icon at bounding box center [681, 335] width 12 height 8
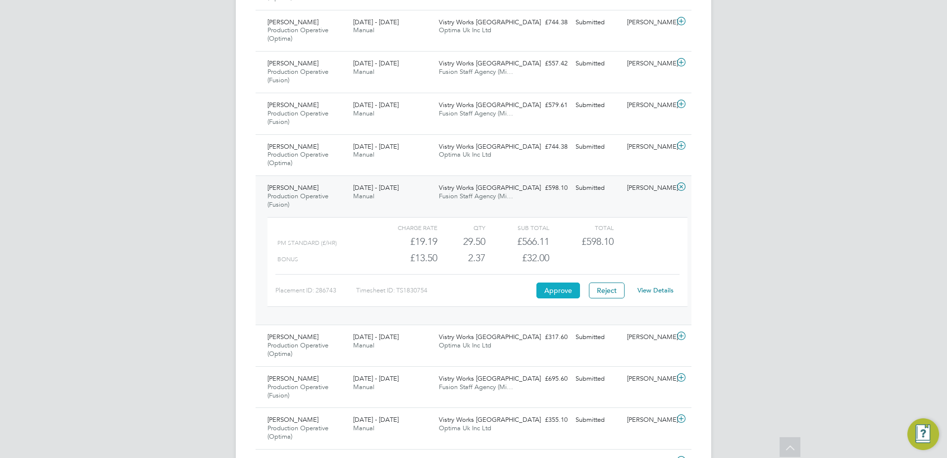
click at [554, 288] on button "Approve" at bounding box center [558, 290] width 44 height 16
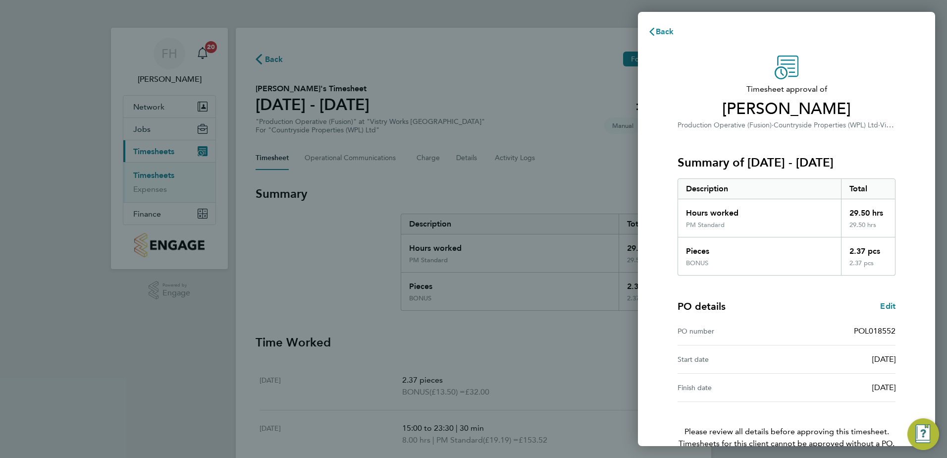
scroll to position [55, 0]
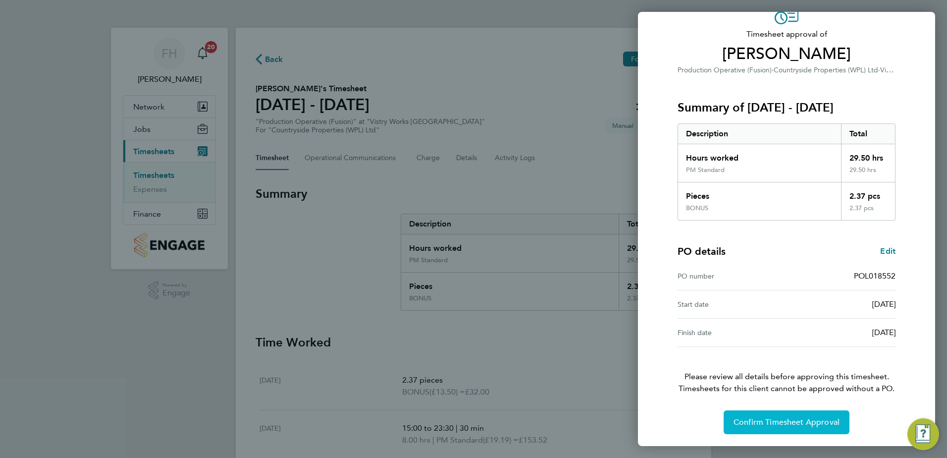
click at [793, 420] on span "Confirm Timesheet Approval" at bounding box center [787, 422] width 106 height 10
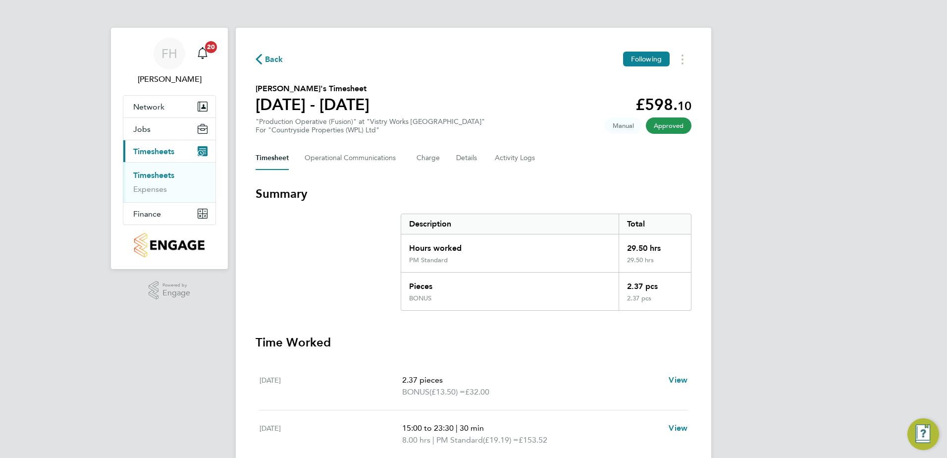
click at [267, 58] on span "Back" at bounding box center [274, 60] width 18 height 12
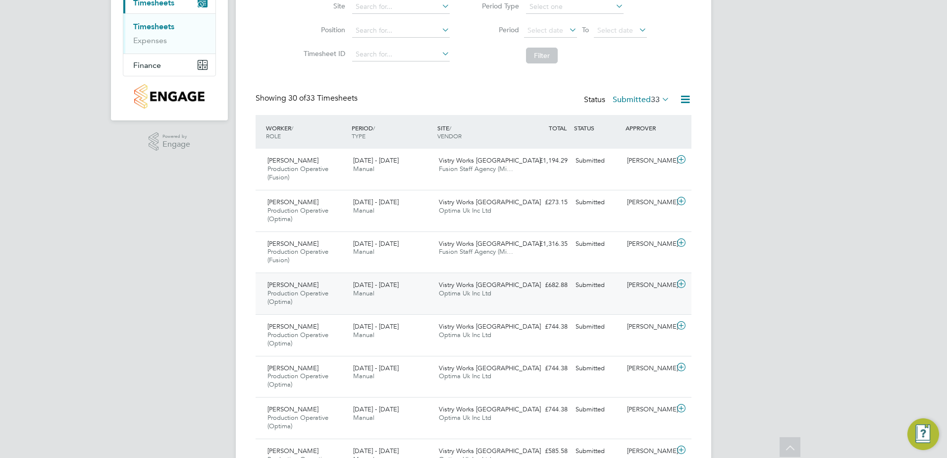
click at [589, 307] on div "[PERSON_NAME] Production Operative (Optima) [DATE] - [DATE] [DATE] - [DATE] Man…" at bounding box center [474, 293] width 436 height 42
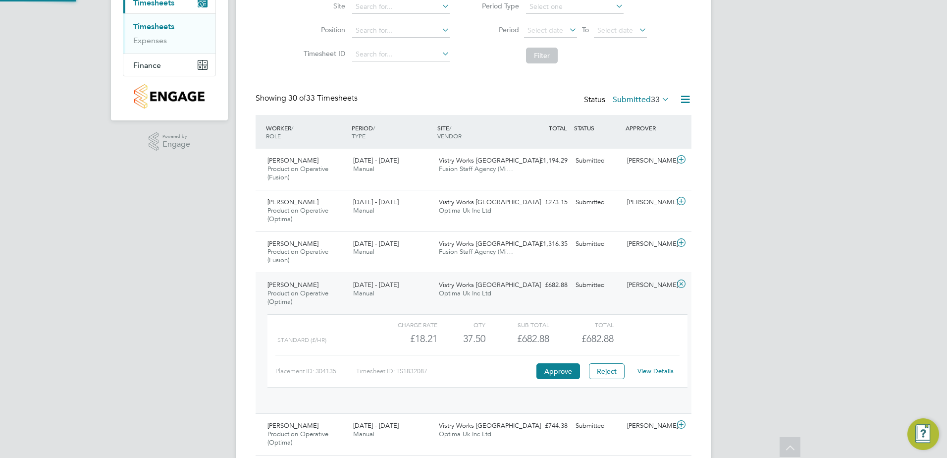
scroll to position [17, 97]
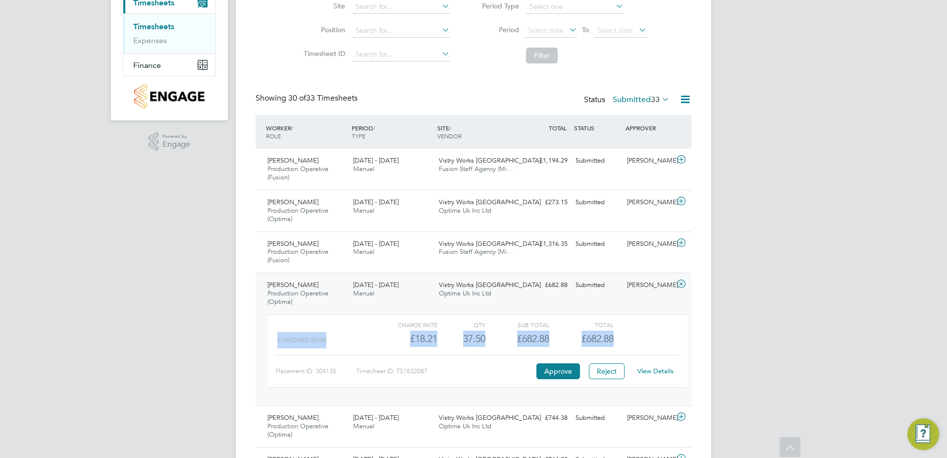
drag, startPoint x: 777, startPoint y: 329, endPoint x: 771, endPoint y: 337, distance: 9.8
click at [666, 343] on div "Standard (£/HR) £18.21 37.5 37.50 38 £682.88 £682.88" at bounding box center [478, 338] width 420 height 16
